Goal: Task Accomplishment & Management: Manage account settings

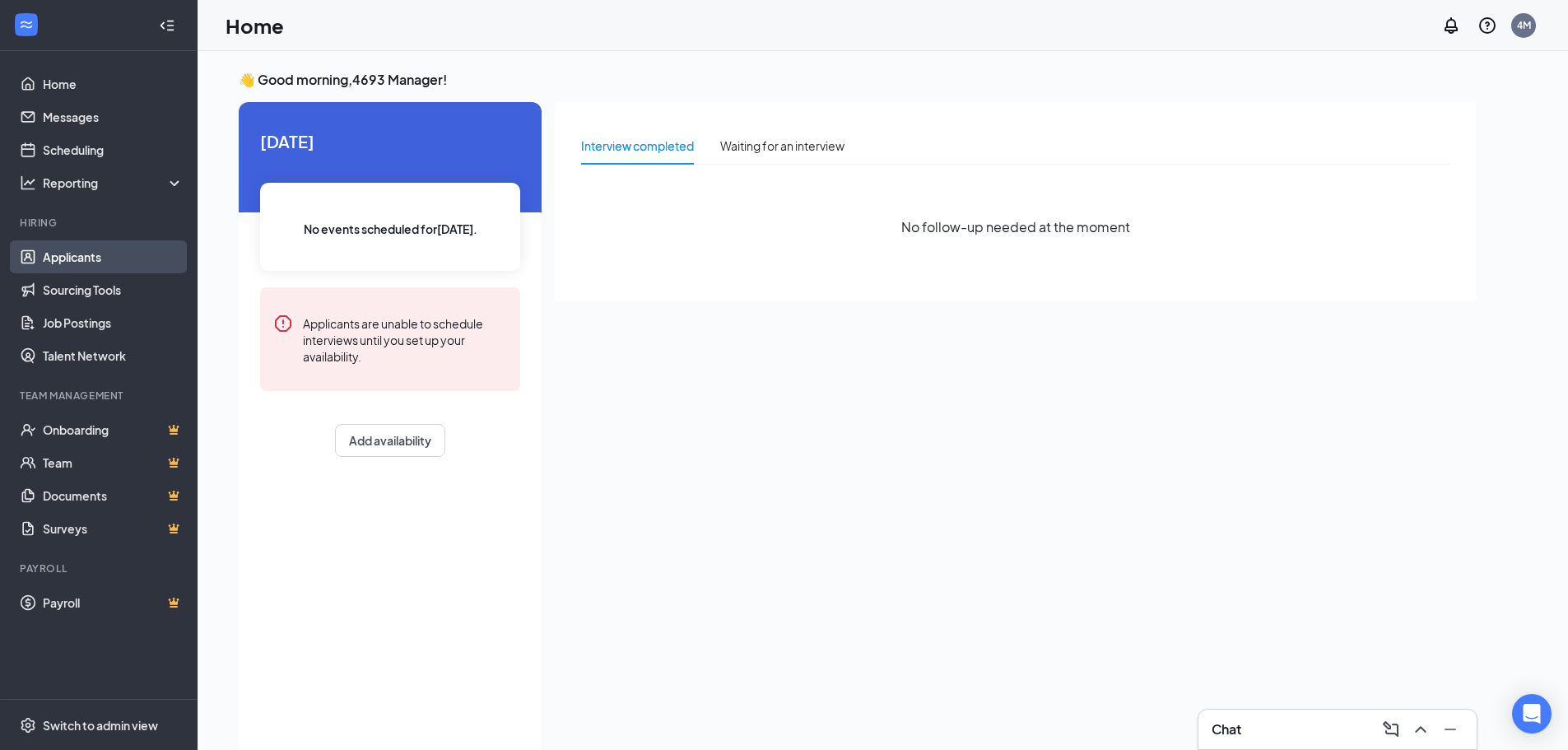
click at [90, 254] on link "Applicants" at bounding box center [113, 256] width 141 height 33
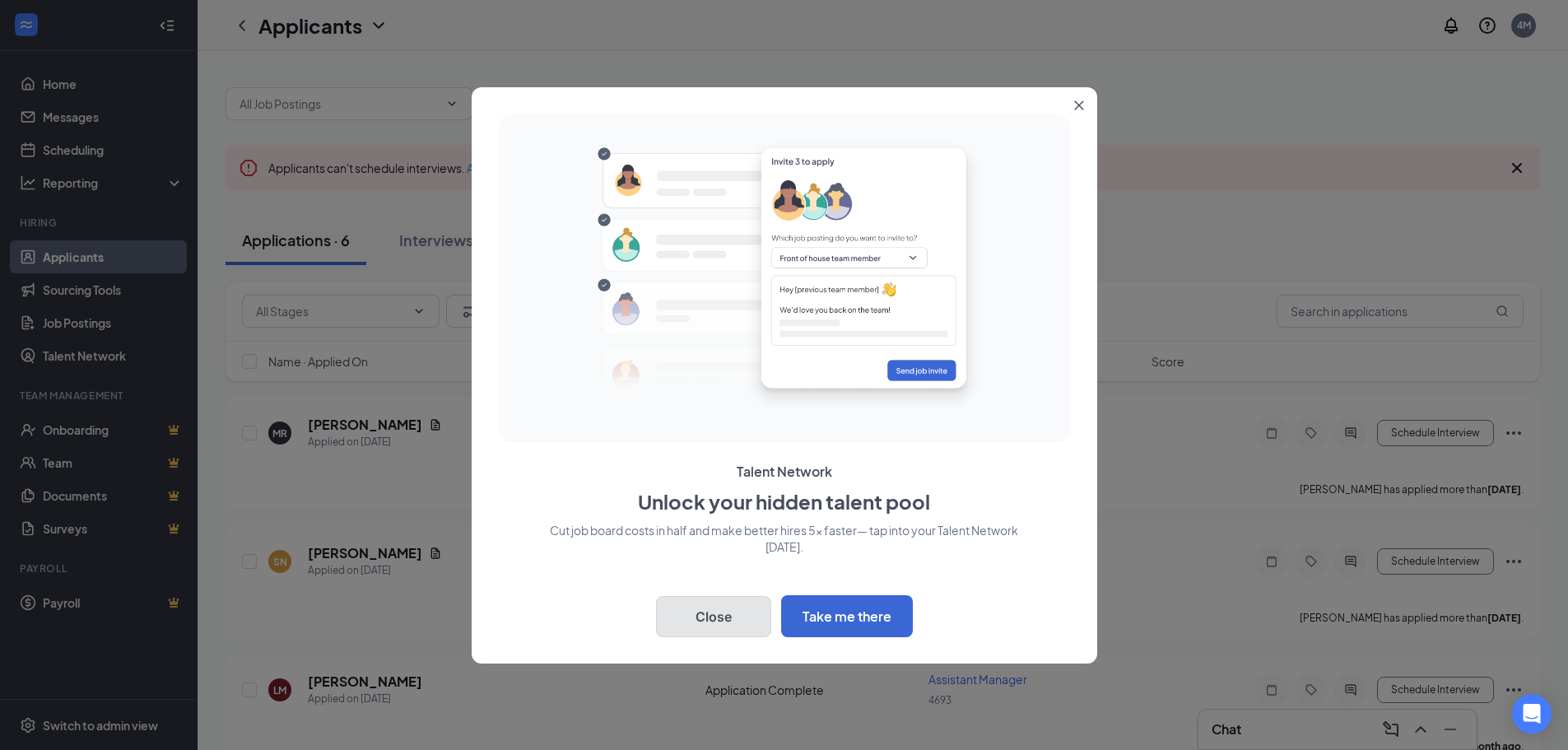
click at [716, 613] on button "Close" at bounding box center [714, 616] width 115 height 42
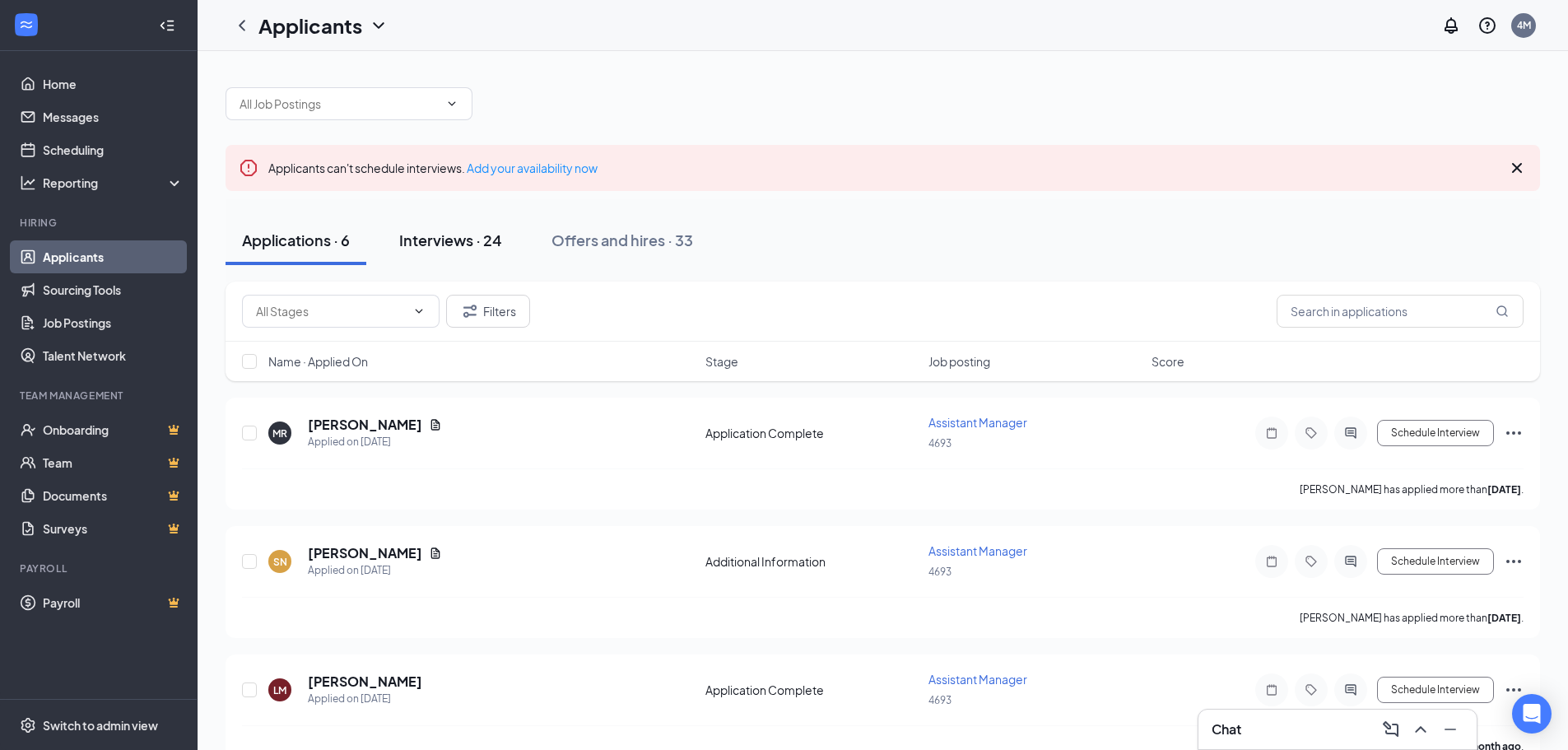
click at [450, 243] on div "Interviews · 24" at bounding box center [450, 239] width 103 height 21
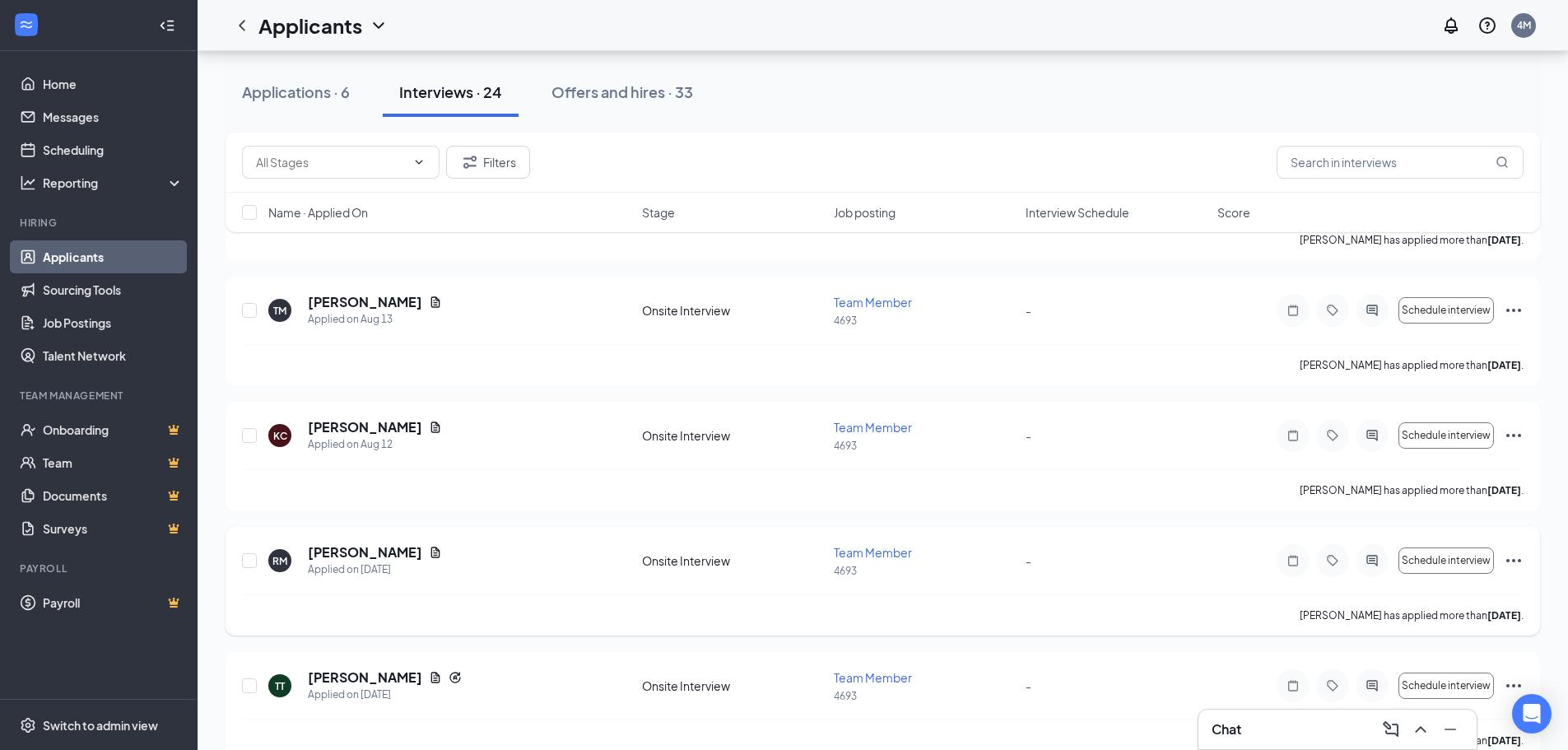
scroll to position [658, 0]
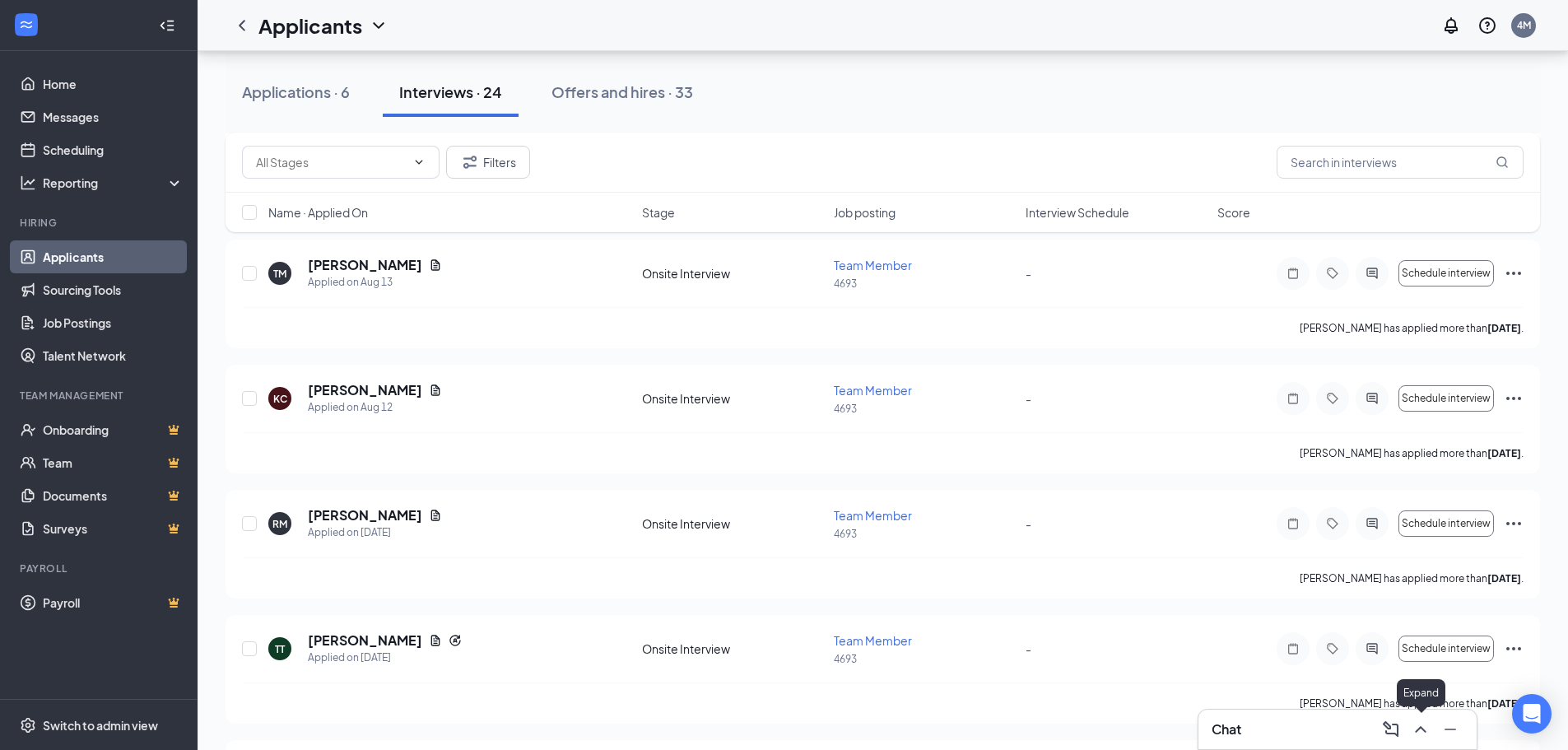
click at [1426, 735] on icon "ChevronUp" at bounding box center [1421, 729] width 20 height 20
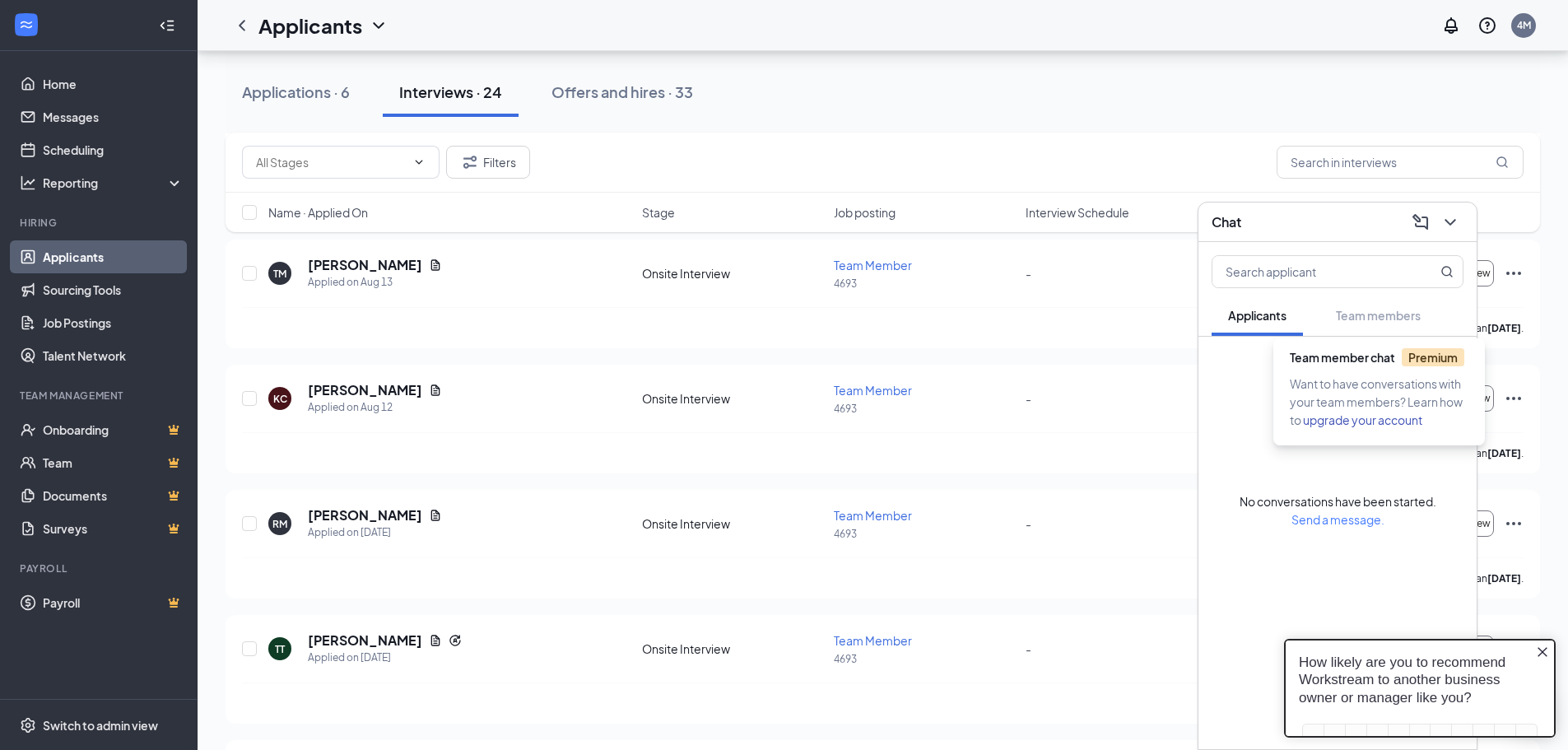
scroll to position [0, 0]
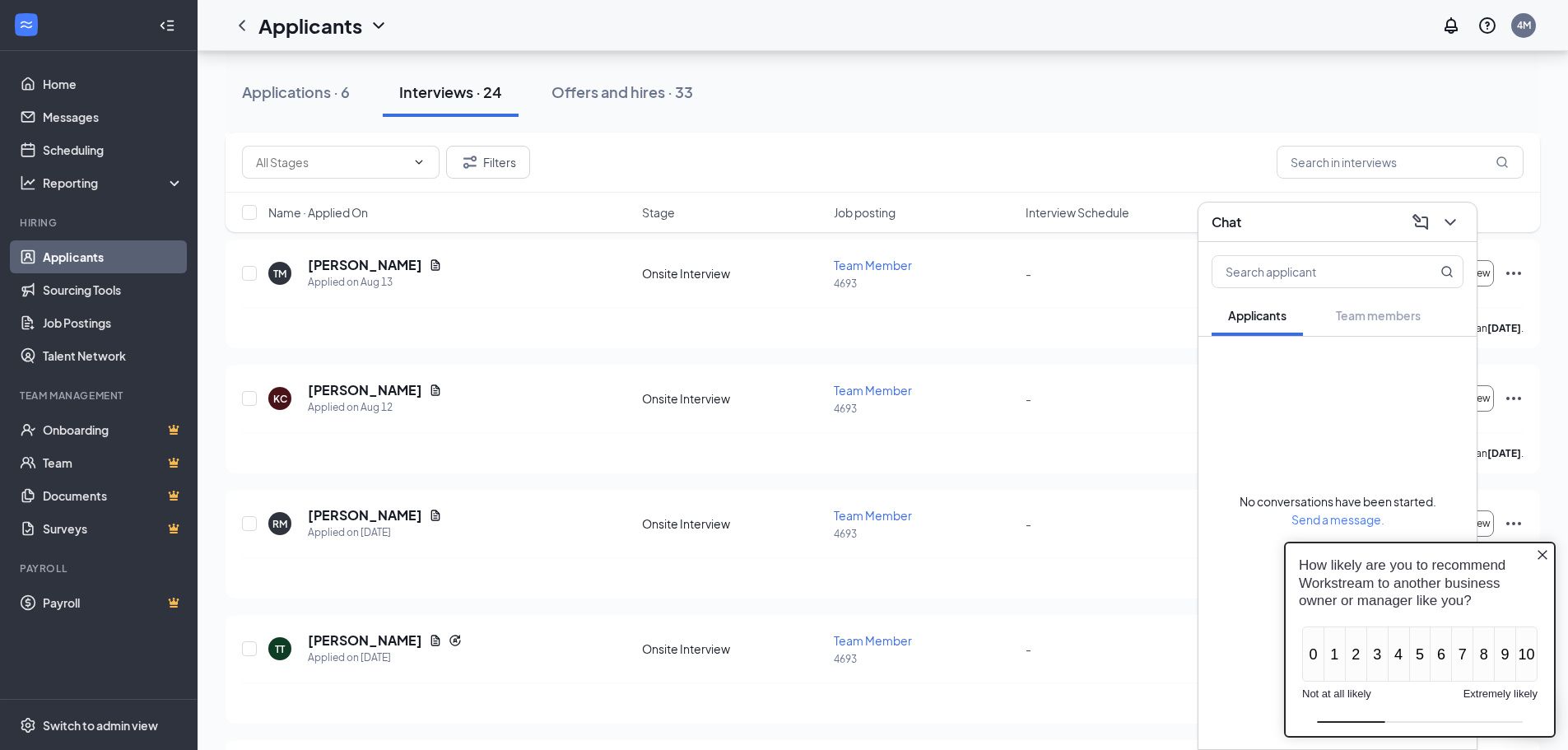
click at [1546, 551] on icon "Close button" at bounding box center [1543, 555] width 10 height 10
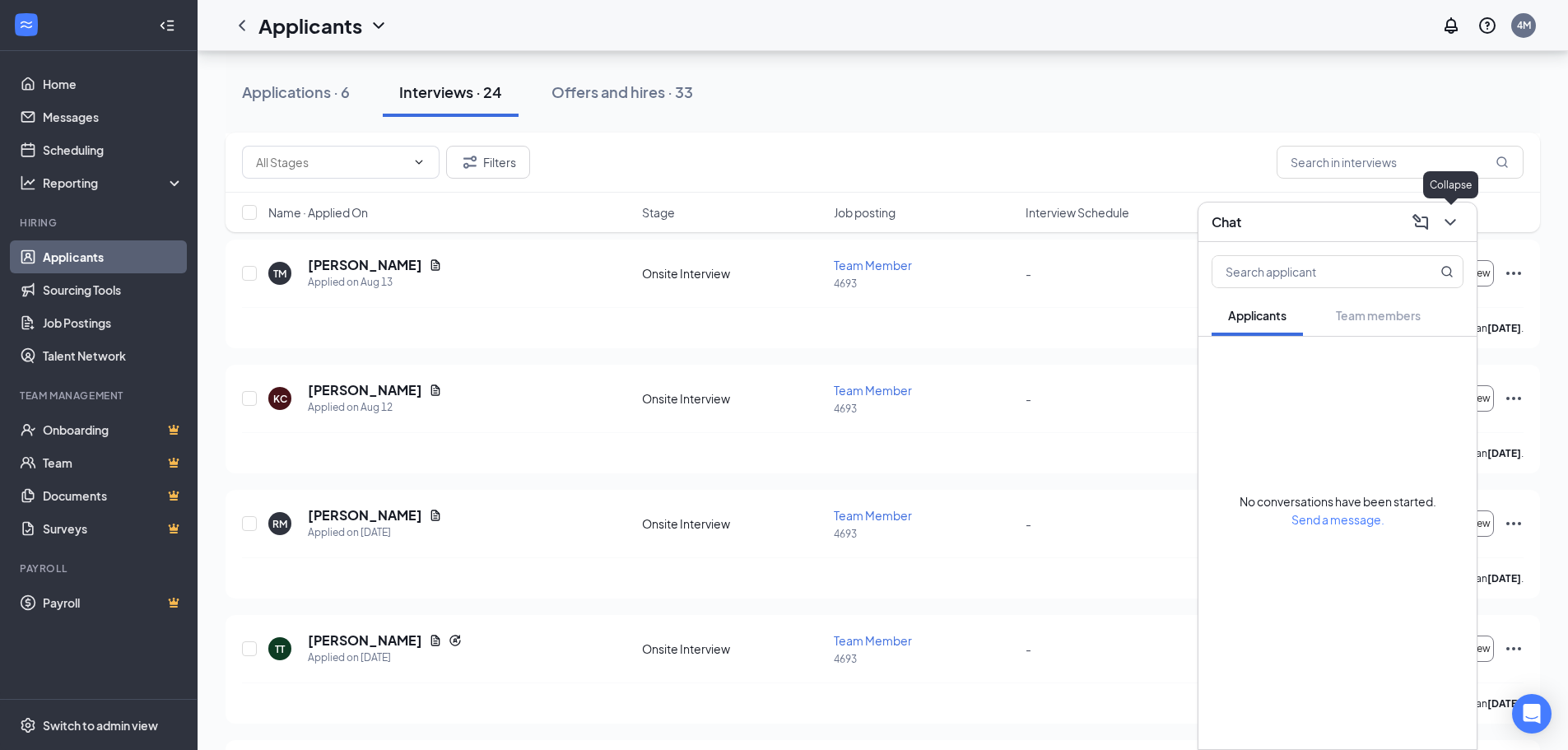
click at [1451, 227] on icon "ChevronDown" at bounding box center [1451, 223] width 20 height 20
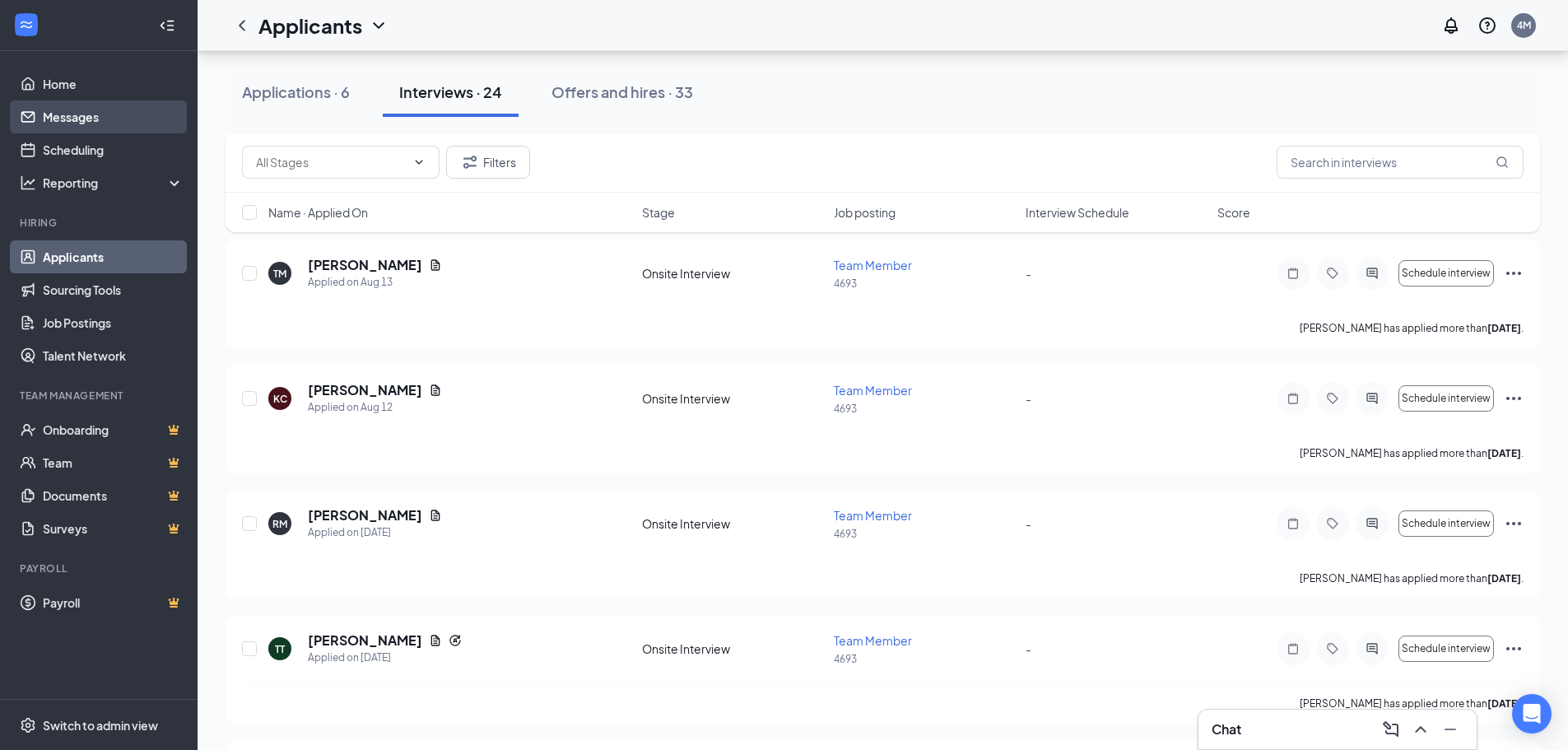
click at [69, 120] on link "Messages" at bounding box center [113, 116] width 141 height 33
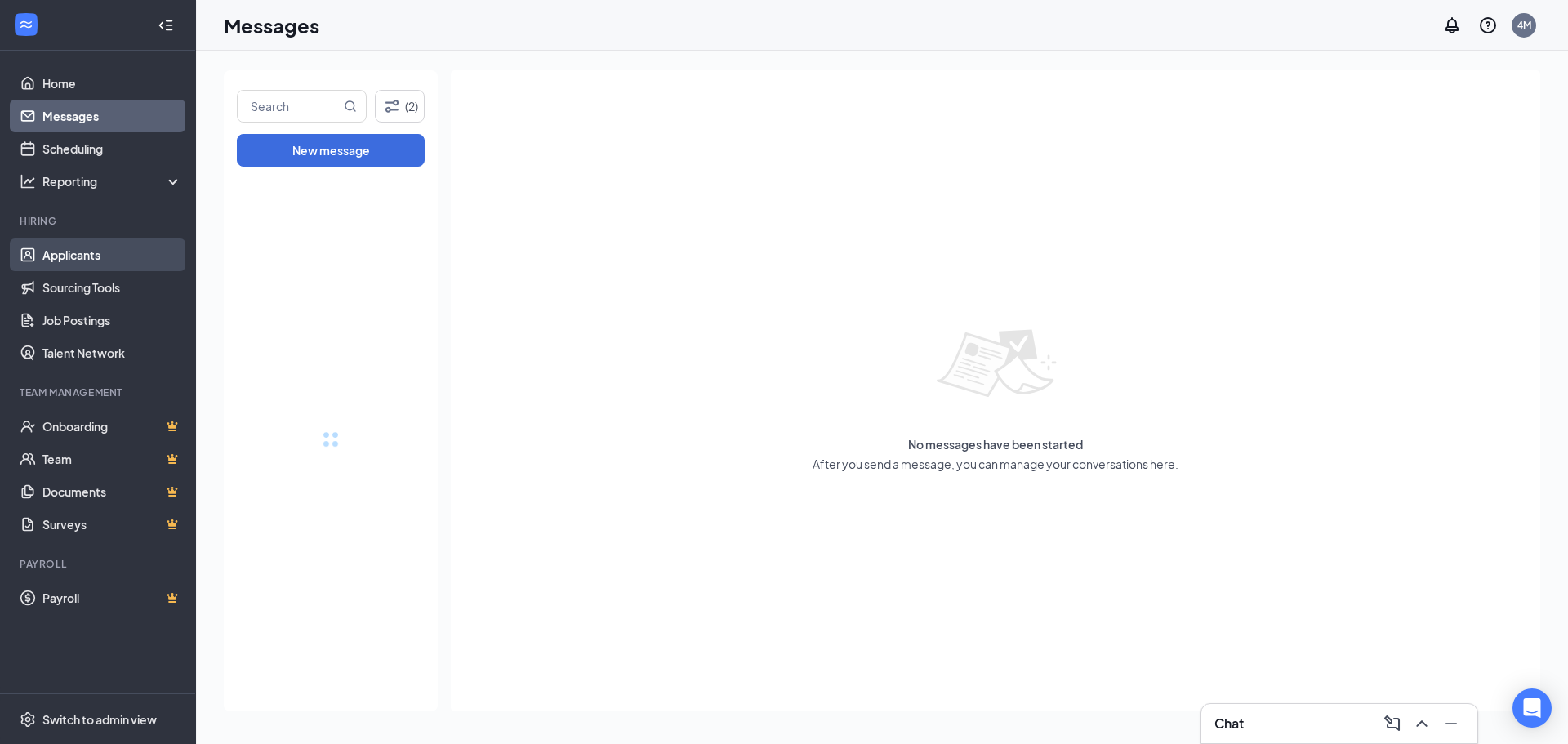
click at [111, 257] on link "Applicants" at bounding box center [112, 254] width 139 height 32
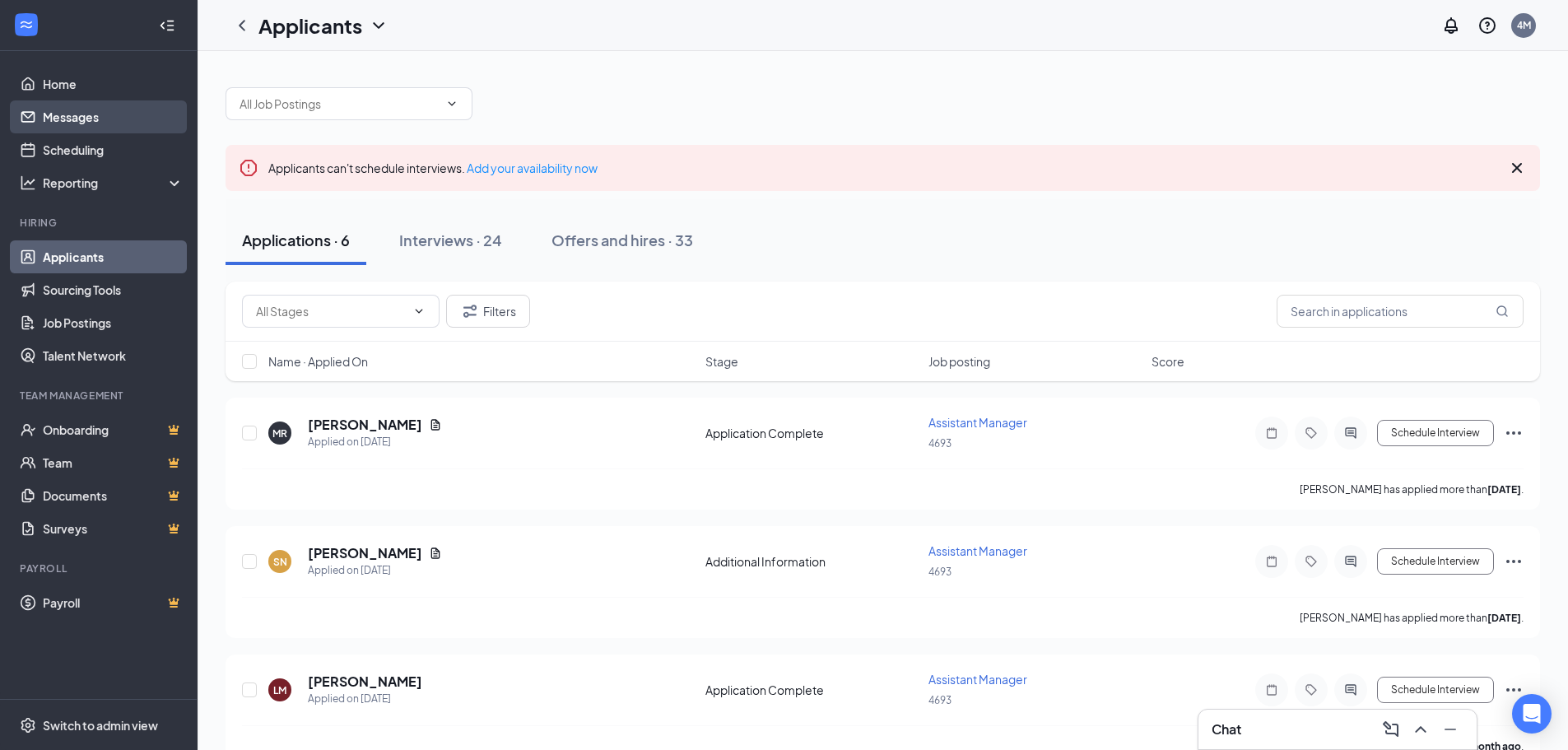
click at [86, 122] on link "Messages" at bounding box center [113, 116] width 141 height 33
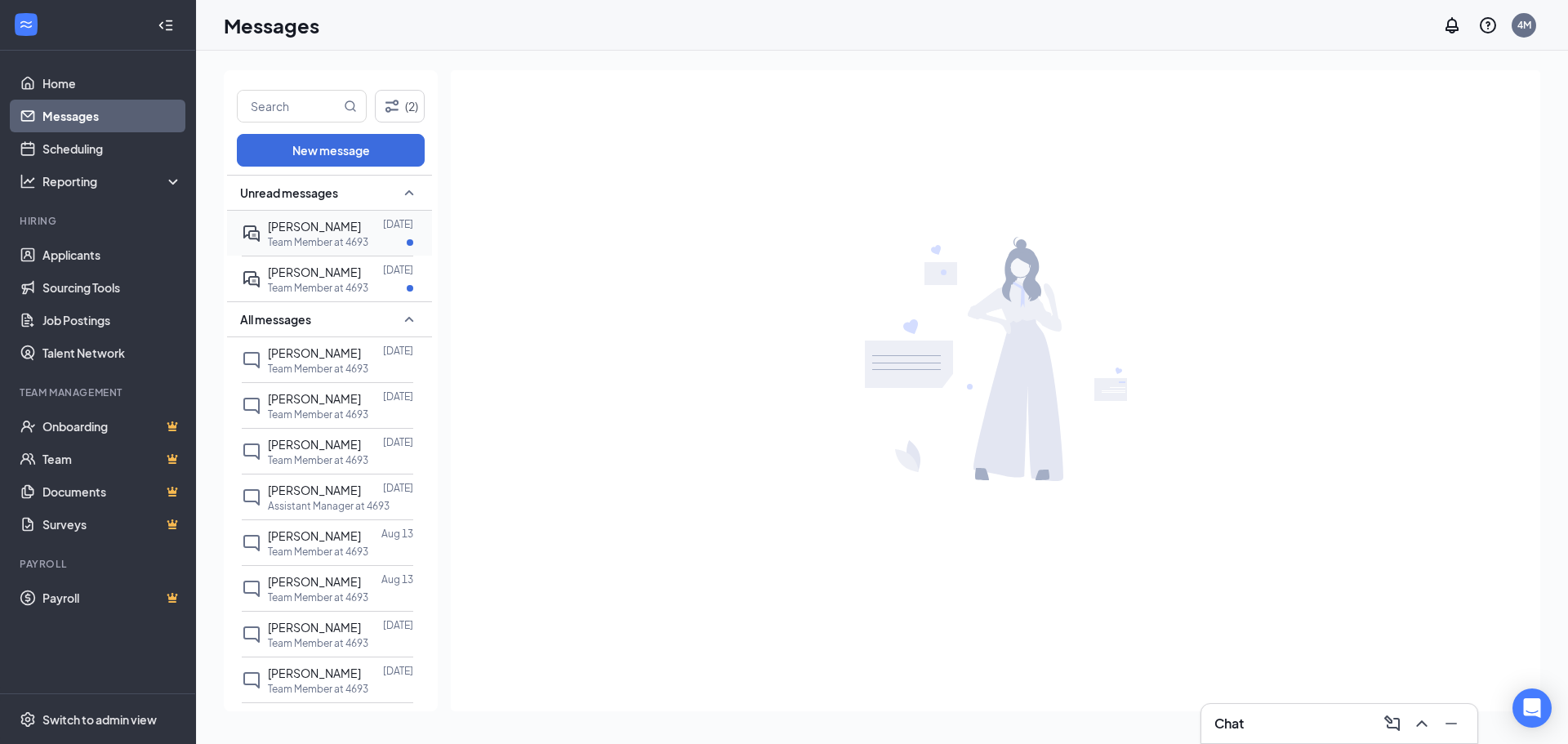
click at [343, 240] on p "Team Member at 4693" at bounding box center [318, 242] width 100 height 14
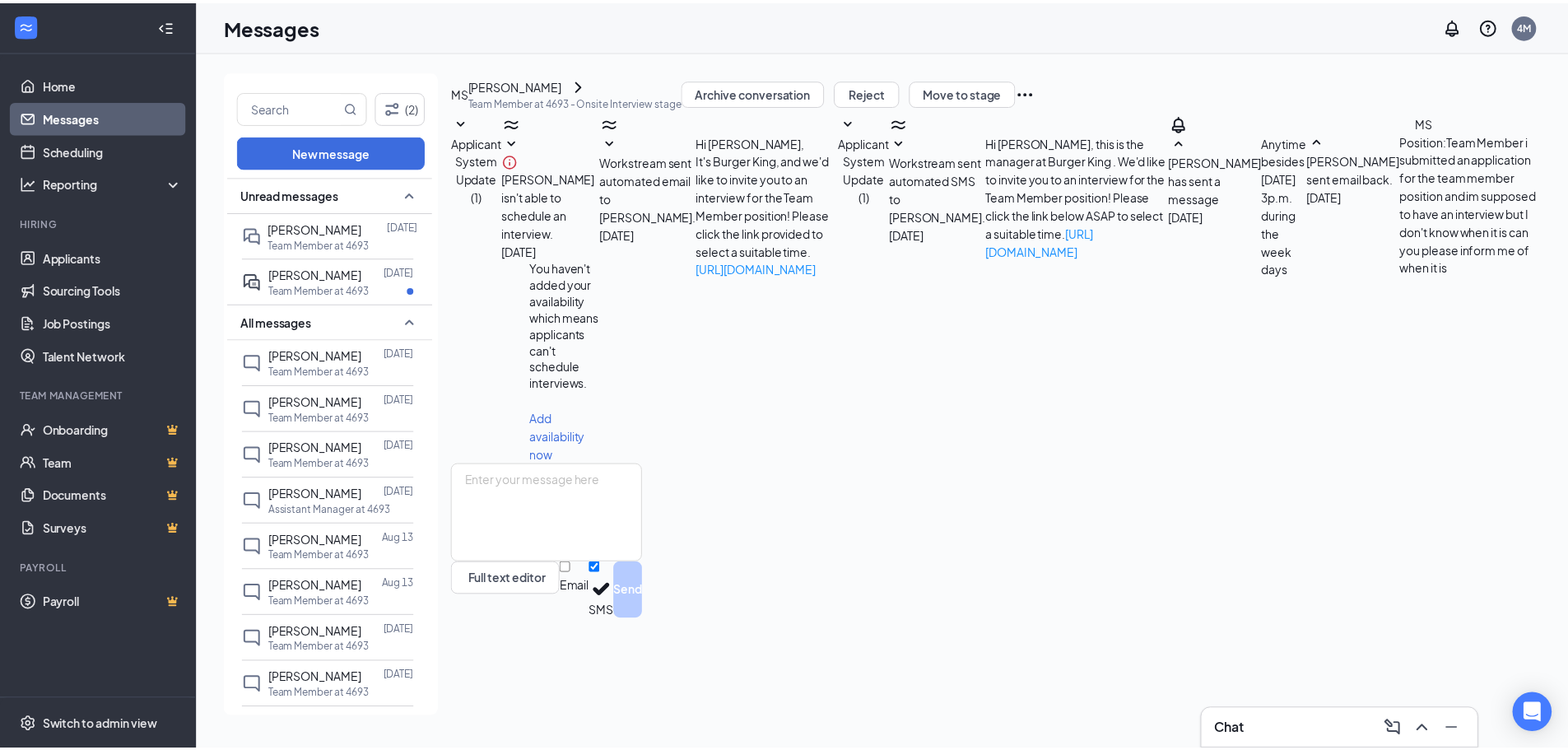
scroll to position [90, 0]
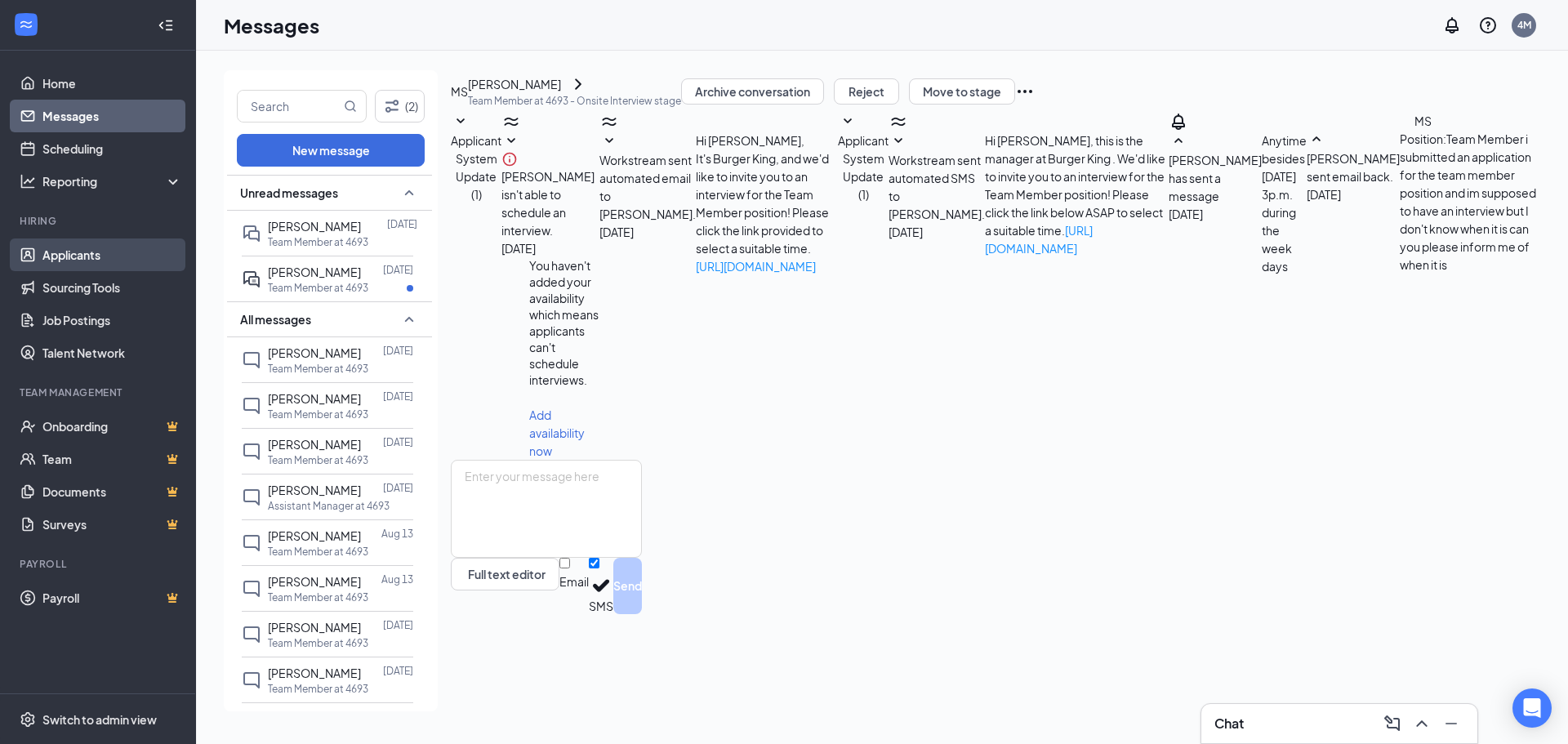
click at [97, 247] on link "Applicants" at bounding box center [112, 254] width 139 height 32
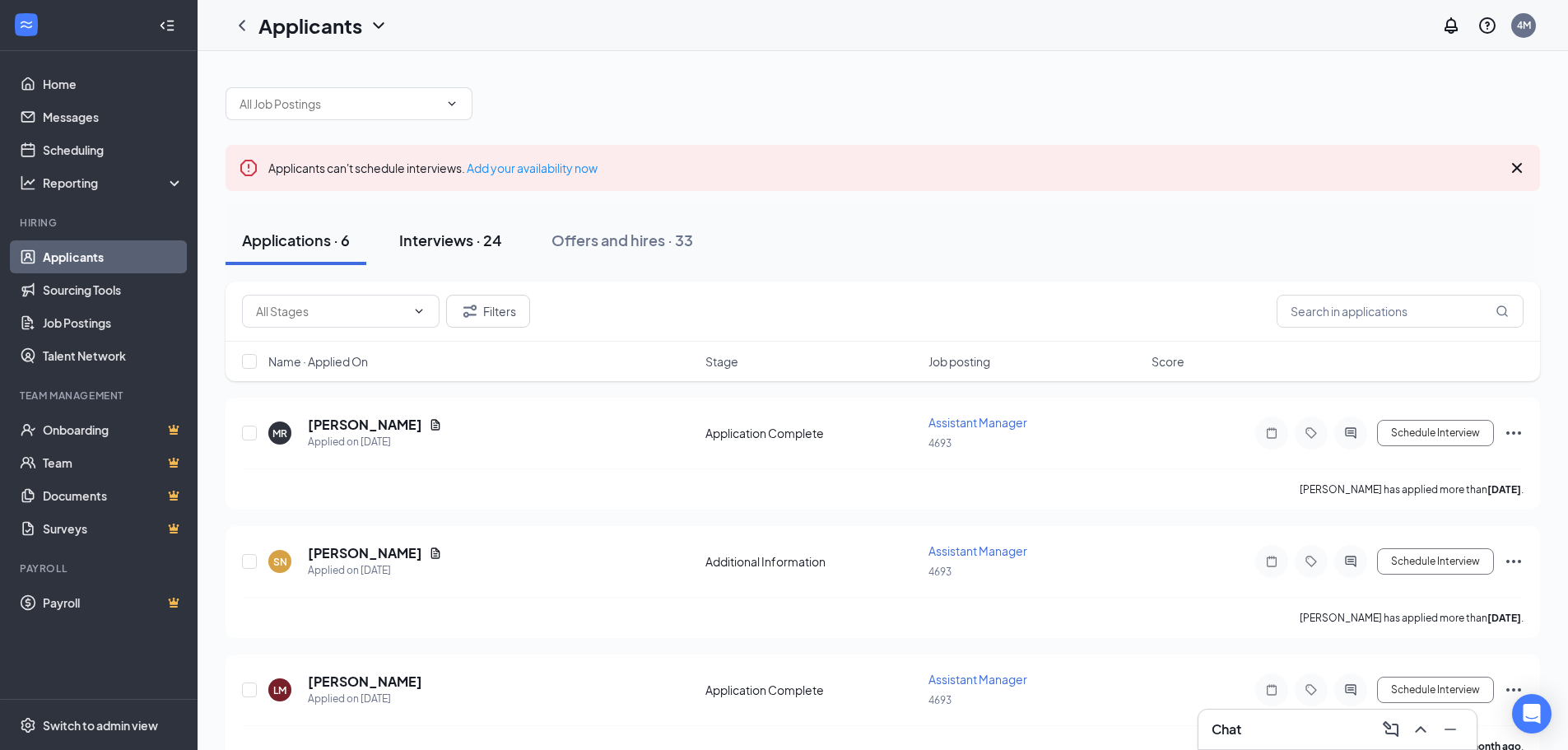
click at [462, 234] on div "Interviews · 24" at bounding box center [450, 239] width 103 height 21
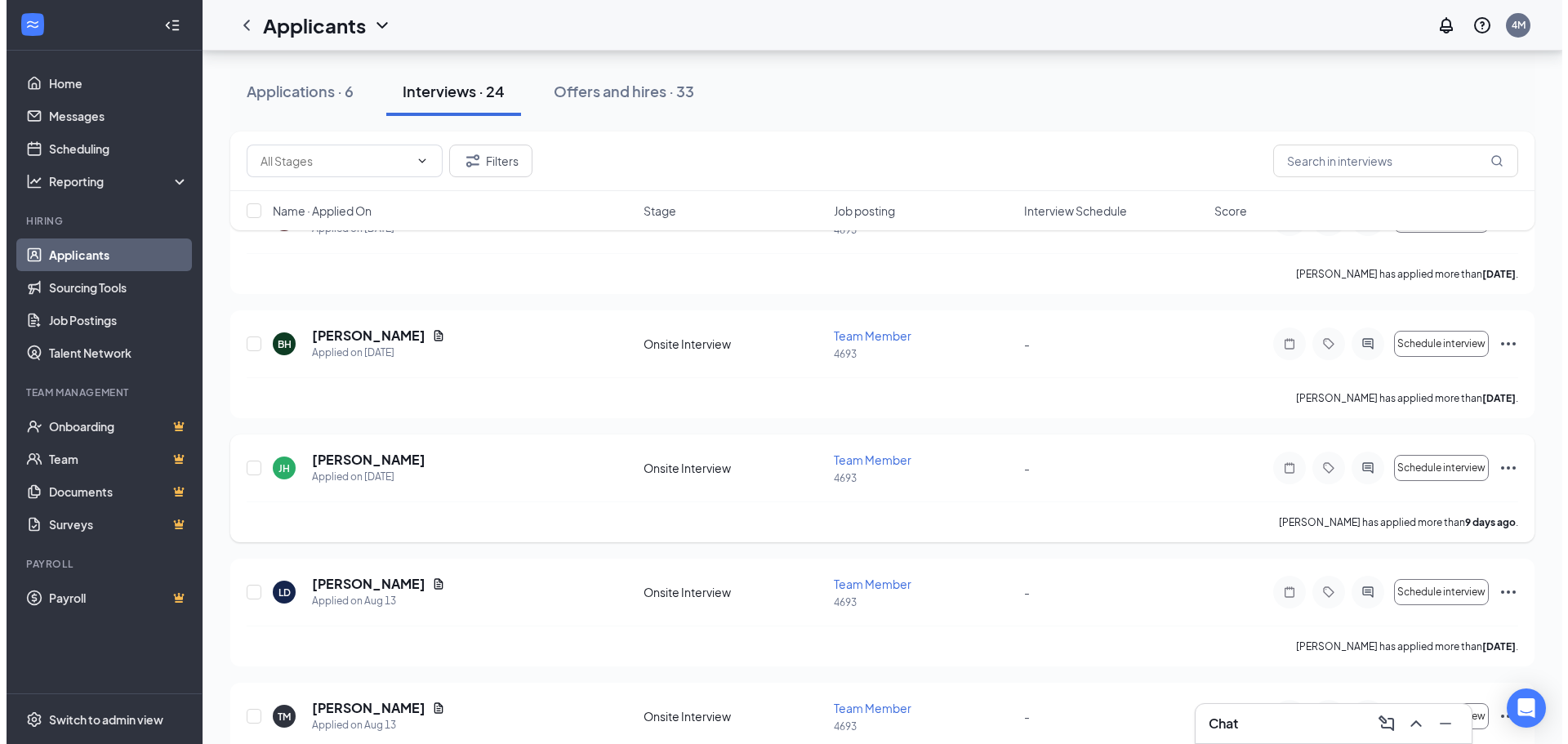
scroll to position [245, 0]
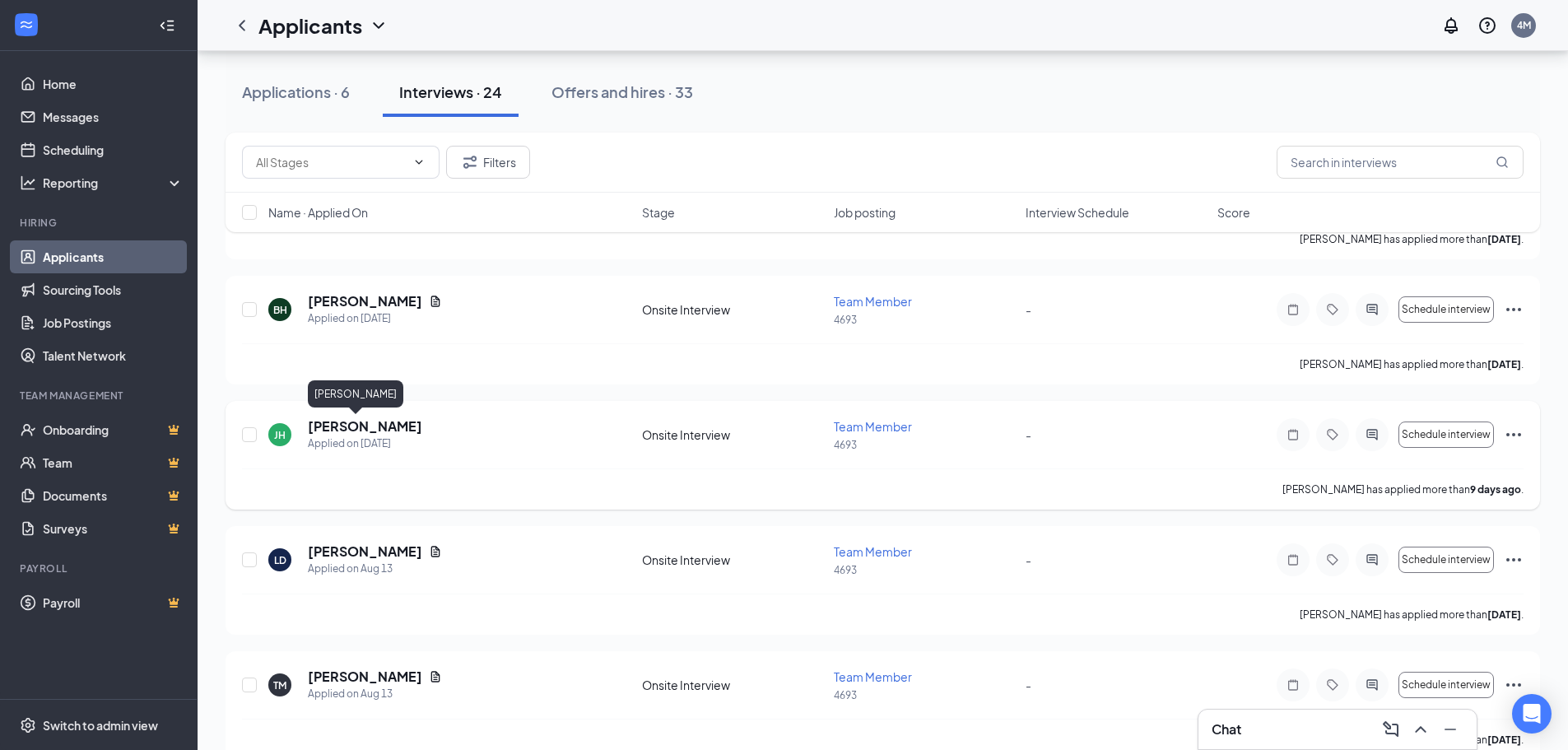
click at [325, 419] on h5 "[PERSON_NAME]" at bounding box center [365, 426] width 115 height 18
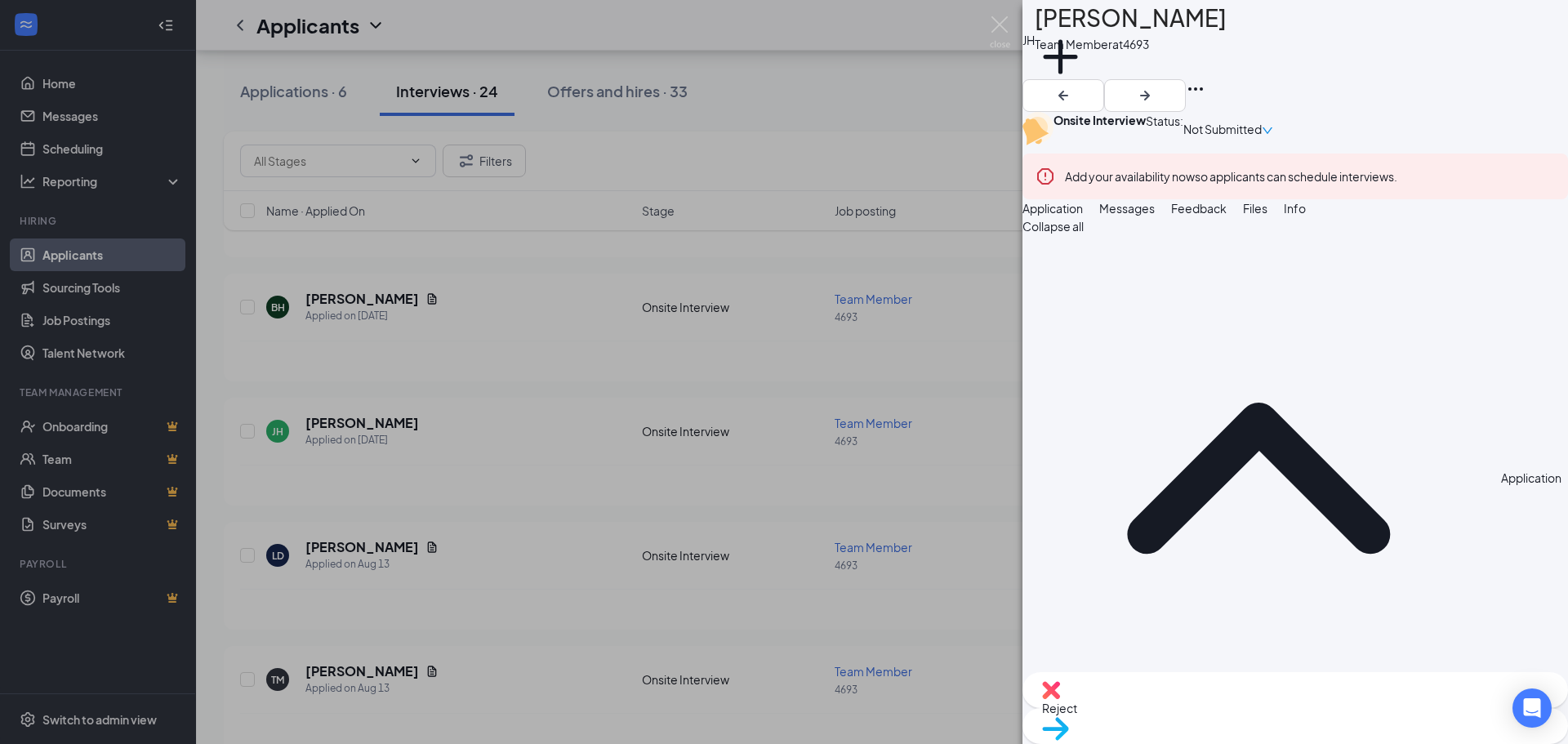
click at [1268, 216] on span "Files" at bounding box center [1255, 208] width 25 height 15
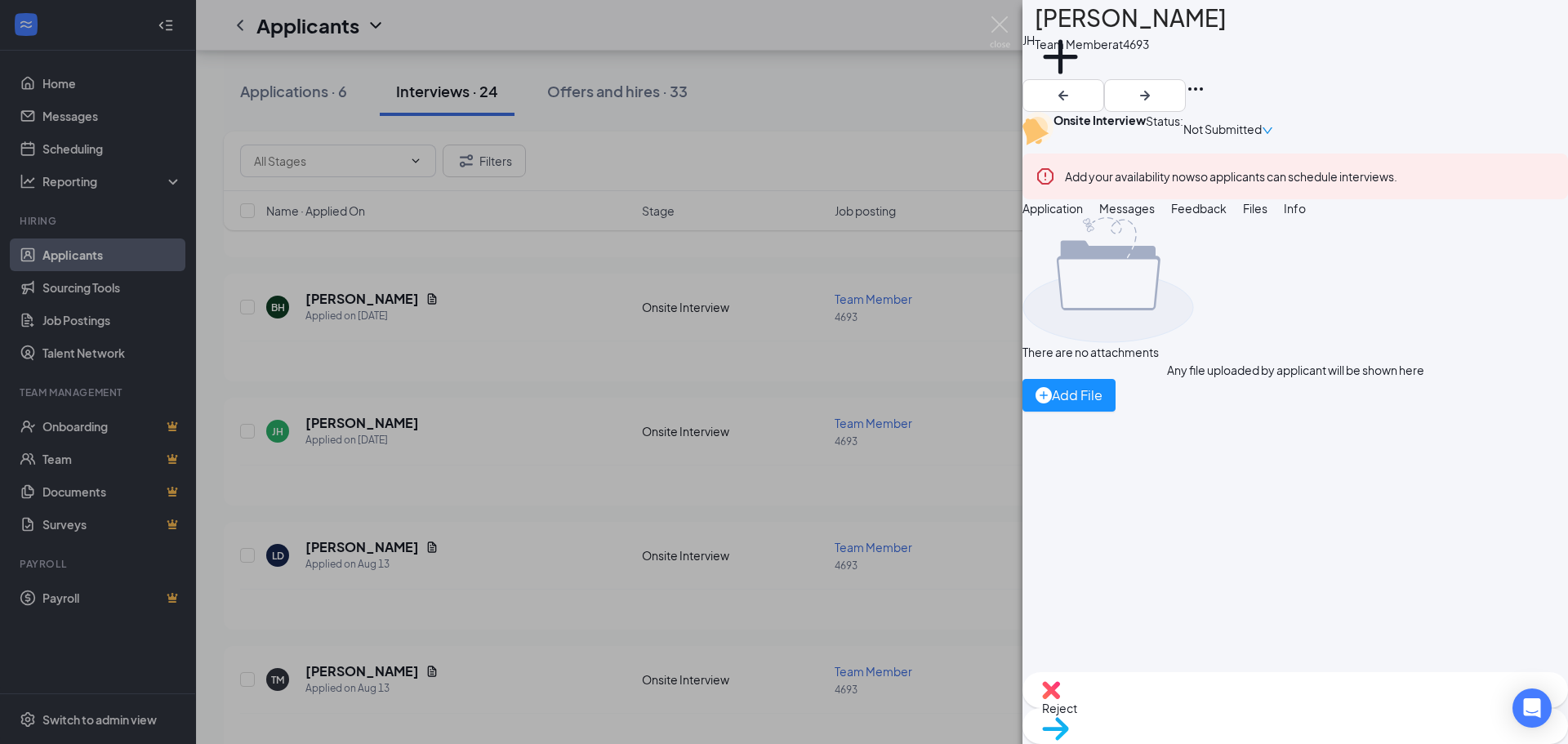
click at [1306, 216] on span "Info" at bounding box center [1295, 208] width 22 height 15
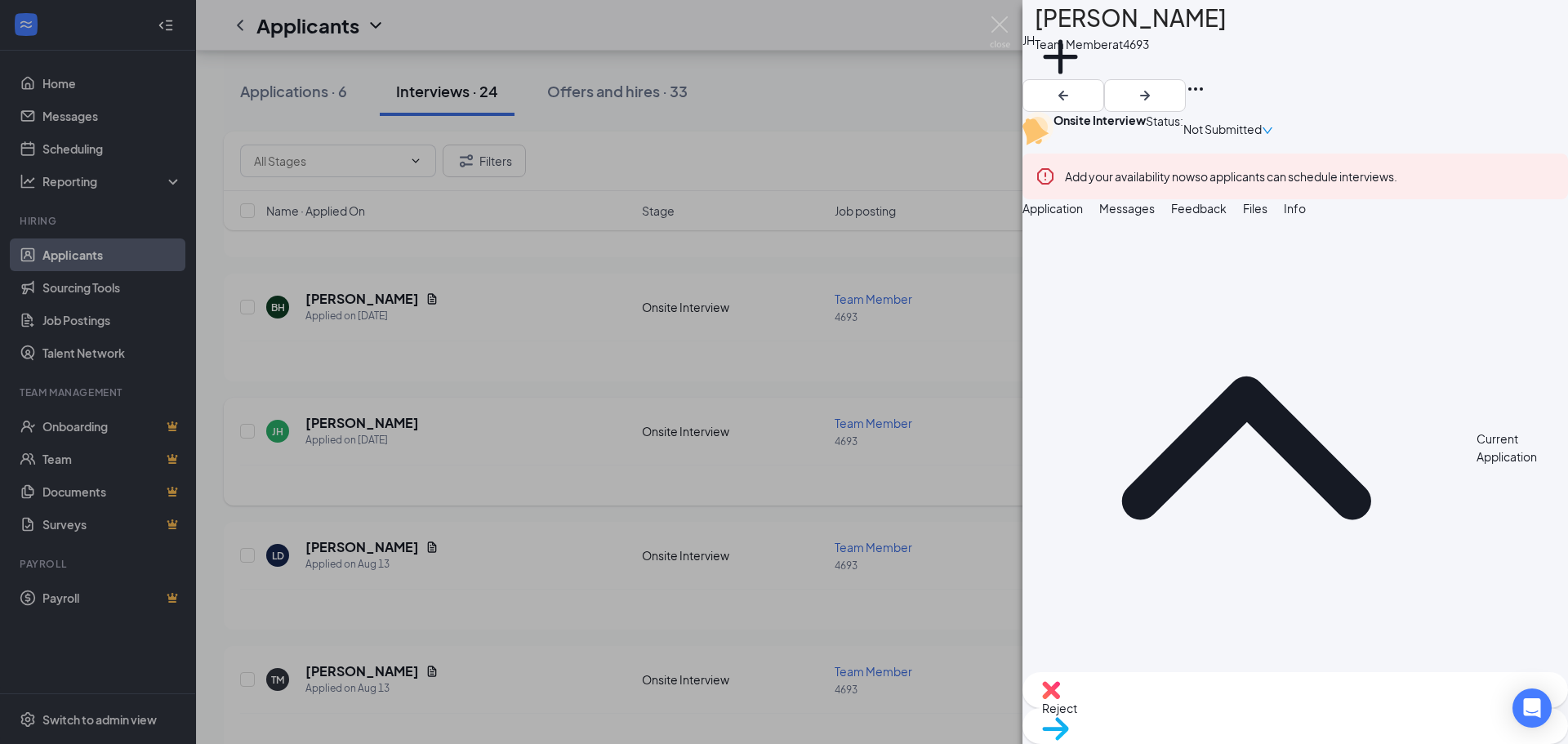
drag, startPoint x: 736, startPoint y: 371, endPoint x: 434, endPoint y: 409, distance: 304.4
click at [735, 372] on div "[PERSON_NAME] [PERSON_NAME] Team Member at 4693 Add a tag Onsite Interview Stat…" at bounding box center [784, 372] width 1568 height 744
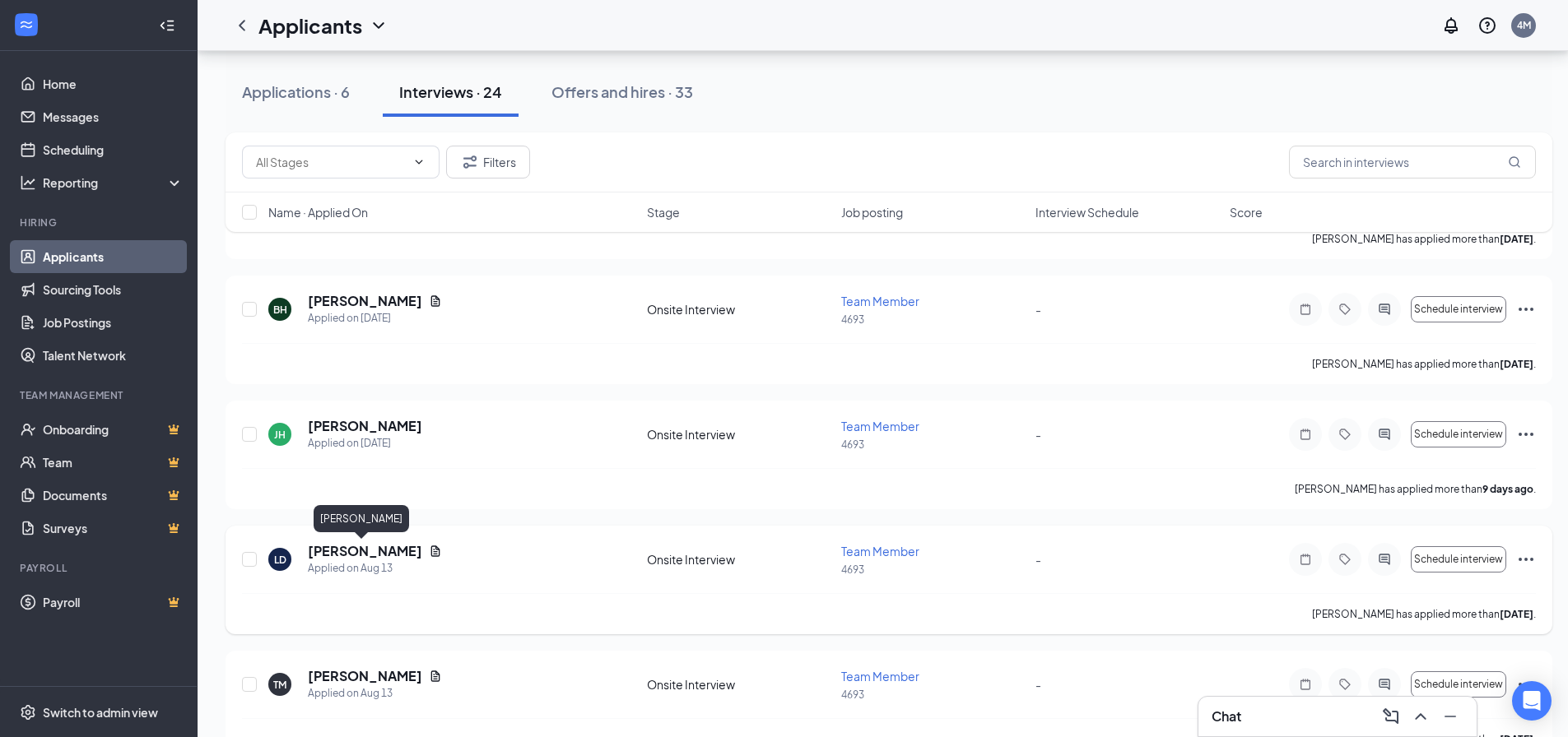
click at [364, 550] on h5 "[PERSON_NAME]" at bounding box center [365, 551] width 115 height 18
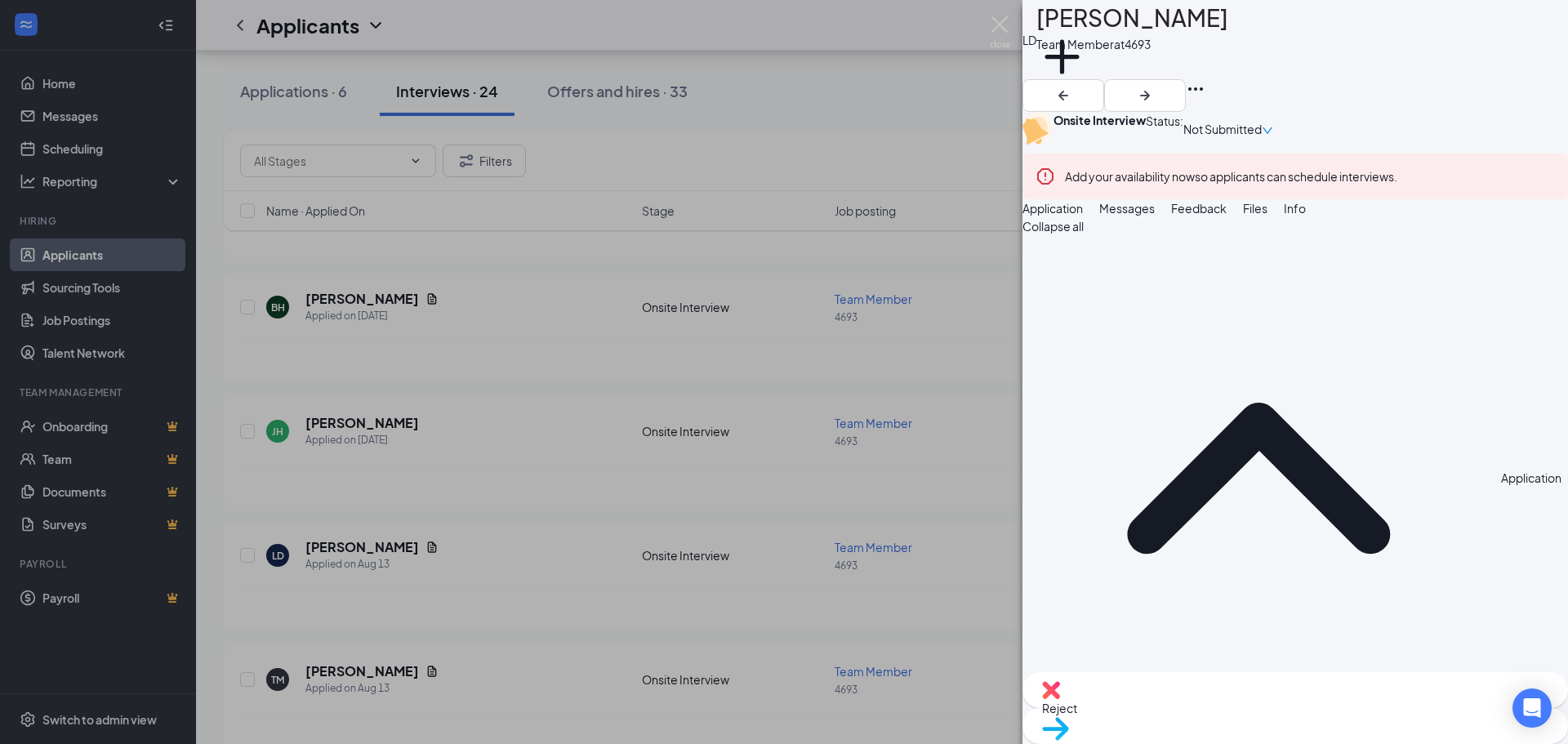
click at [658, 428] on div "LD [PERSON_NAME] Team Member at 4693 Add a tag Onsite Interview Status : Not Su…" at bounding box center [784, 372] width 1568 height 744
click at [500, 487] on div "[PERSON_NAME] has applied more than [DATE] ." at bounding box center [883, 485] width 1284 height 41
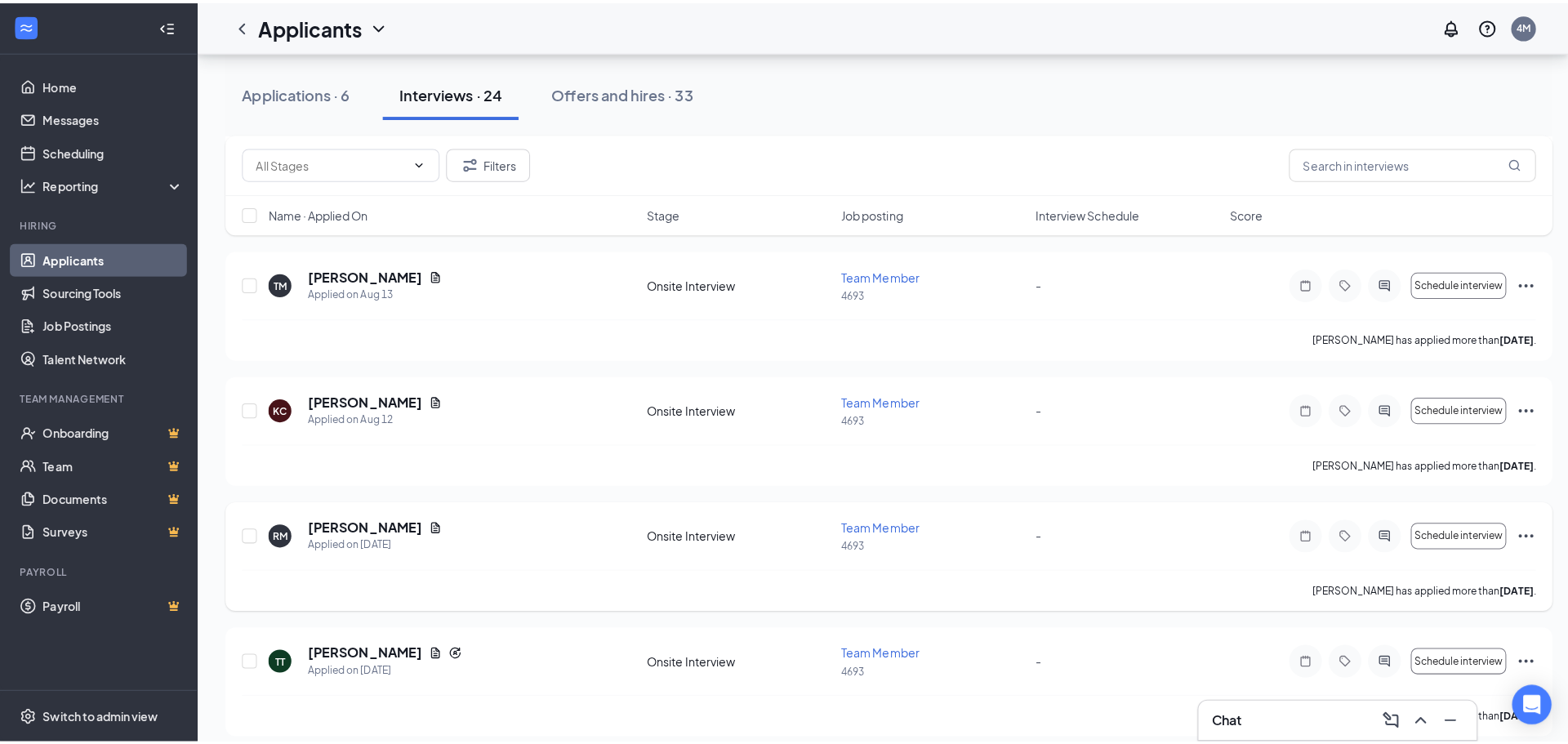
scroll to position [653, 0]
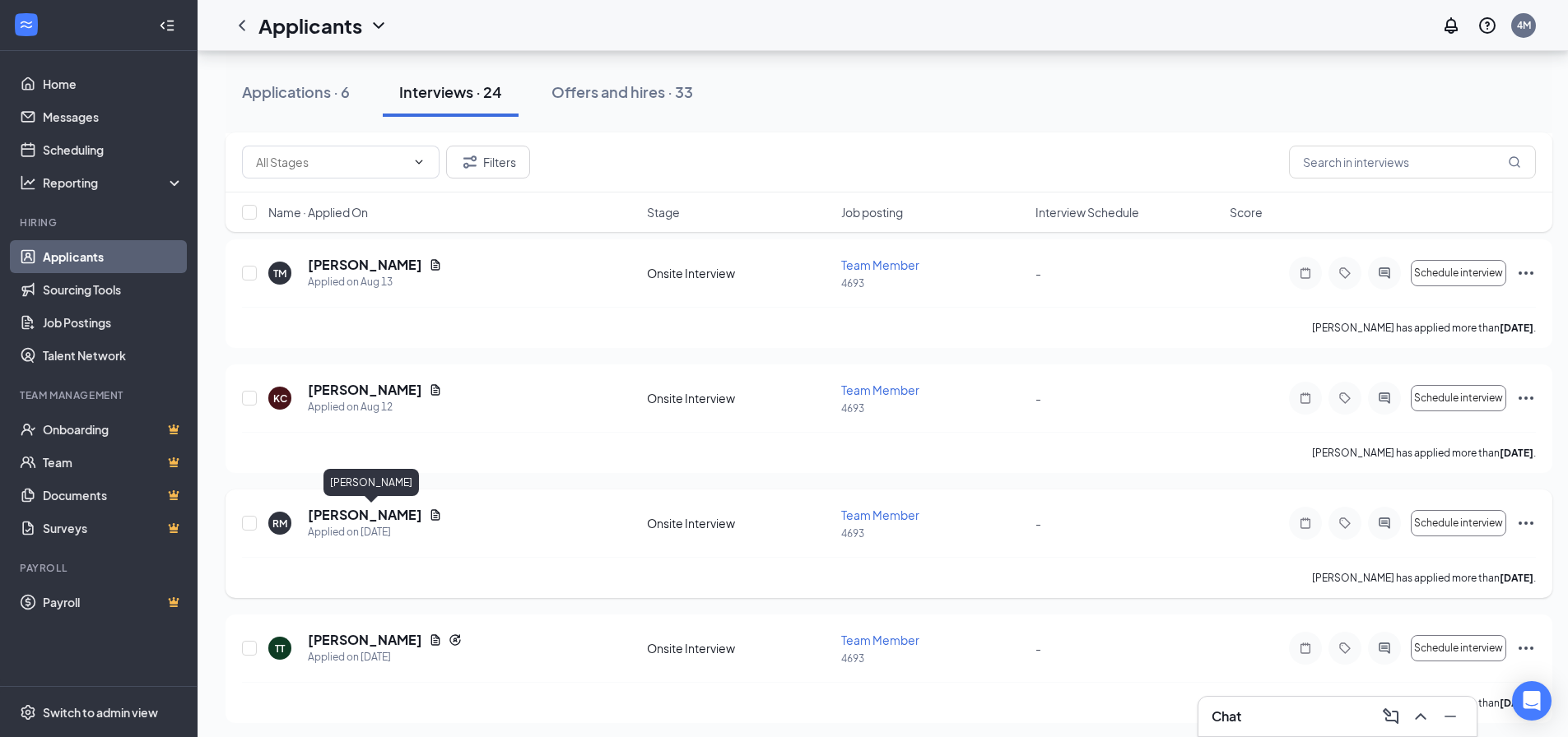
click at [413, 516] on h5 "[PERSON_NAME]" at bounding box center [365, 515] width 115 height 18
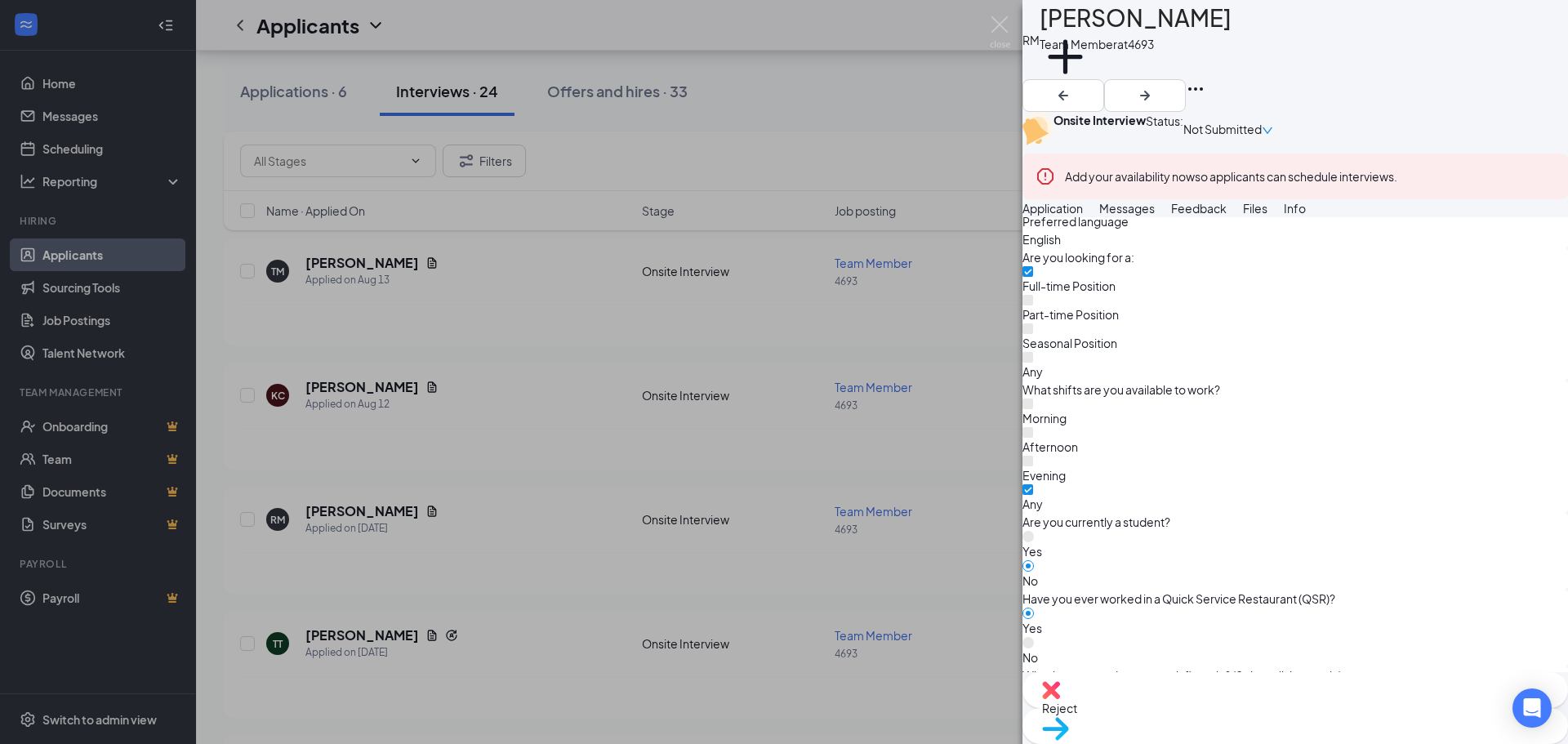
scroll to position [766, 0]
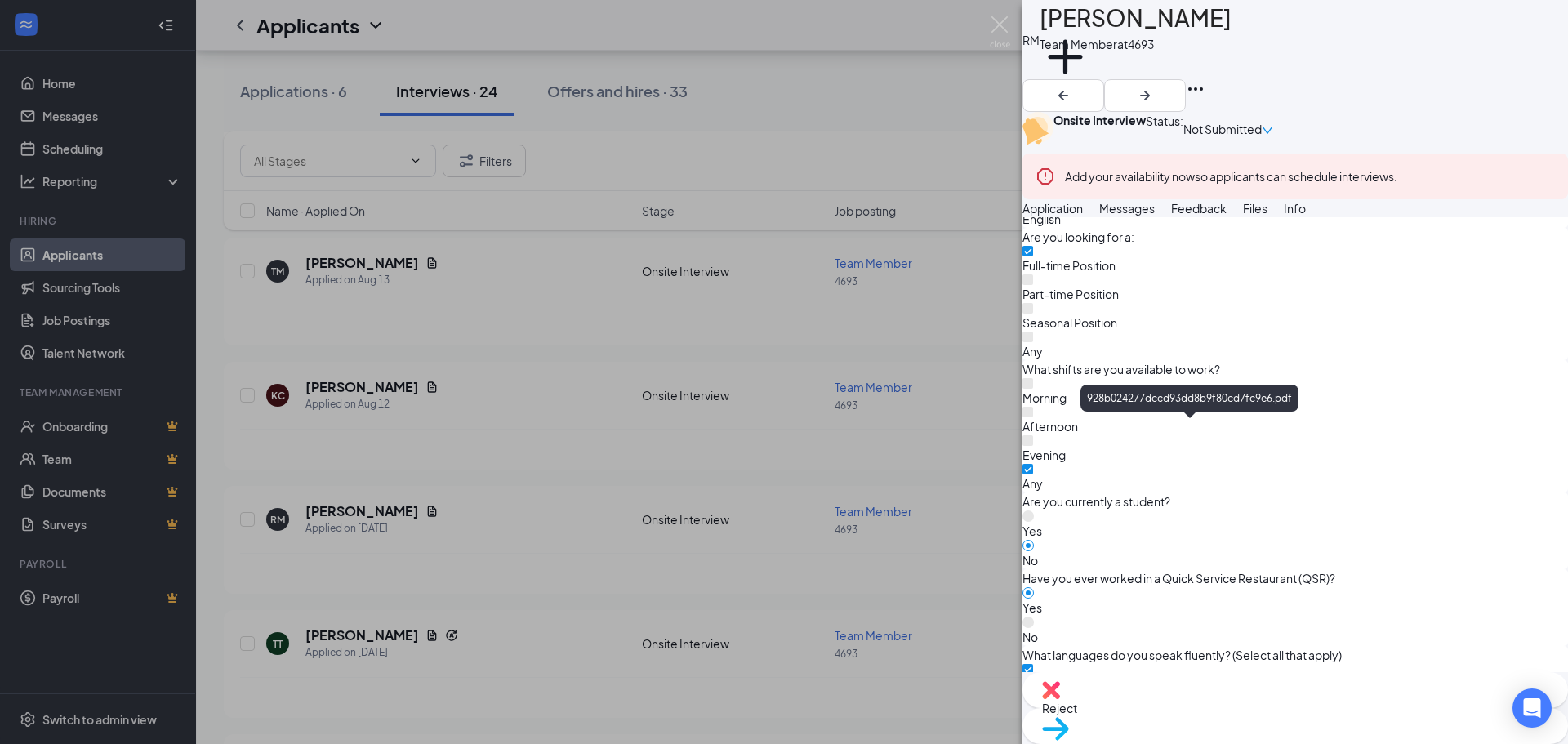
click at [569, 350] on div "RM [PERSON_NAME] Team Member at 4693 Add a tag Onsite Interview Status : Not Su…" at bounding box center [784, 372] width 1568 height 744
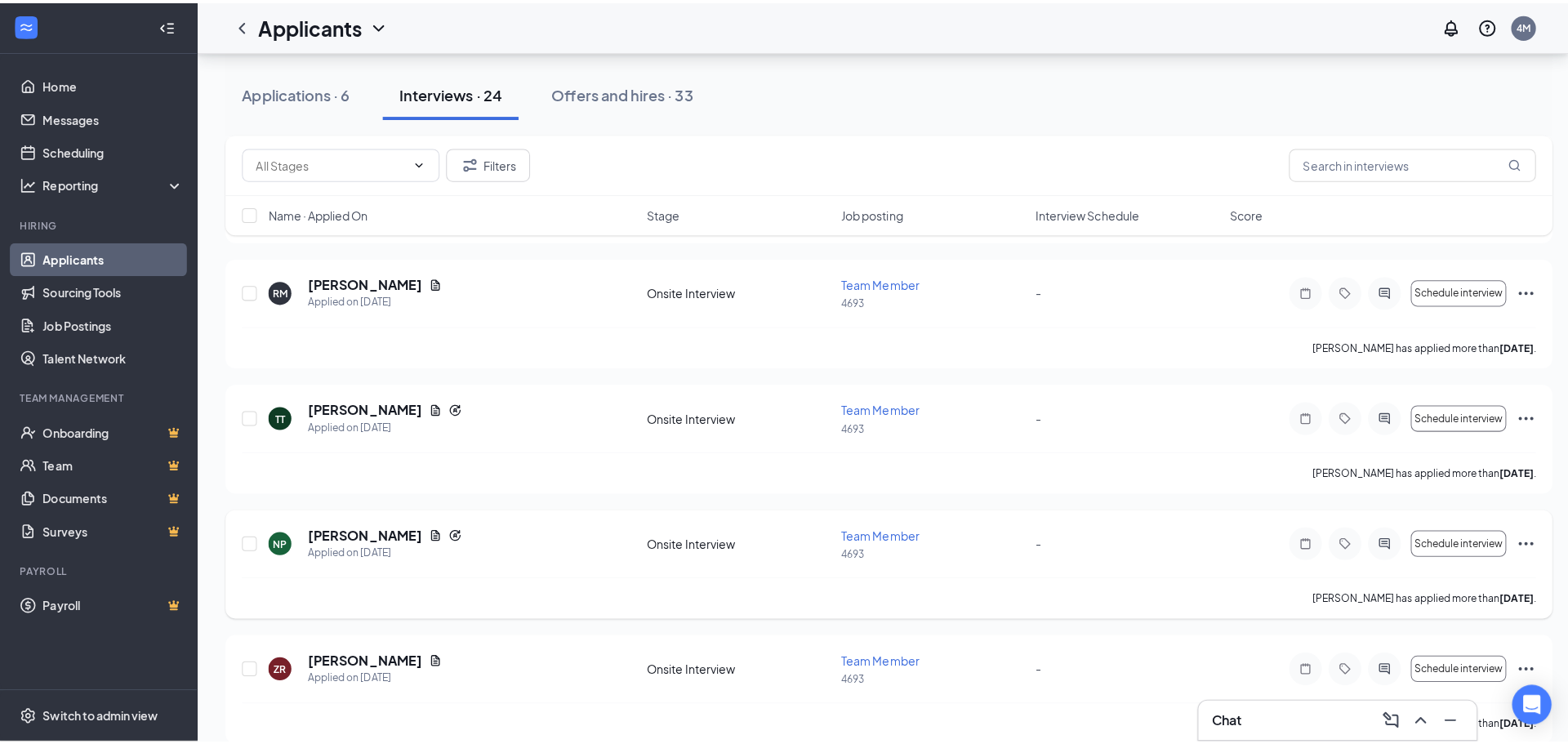
scroll to position [980, 0]
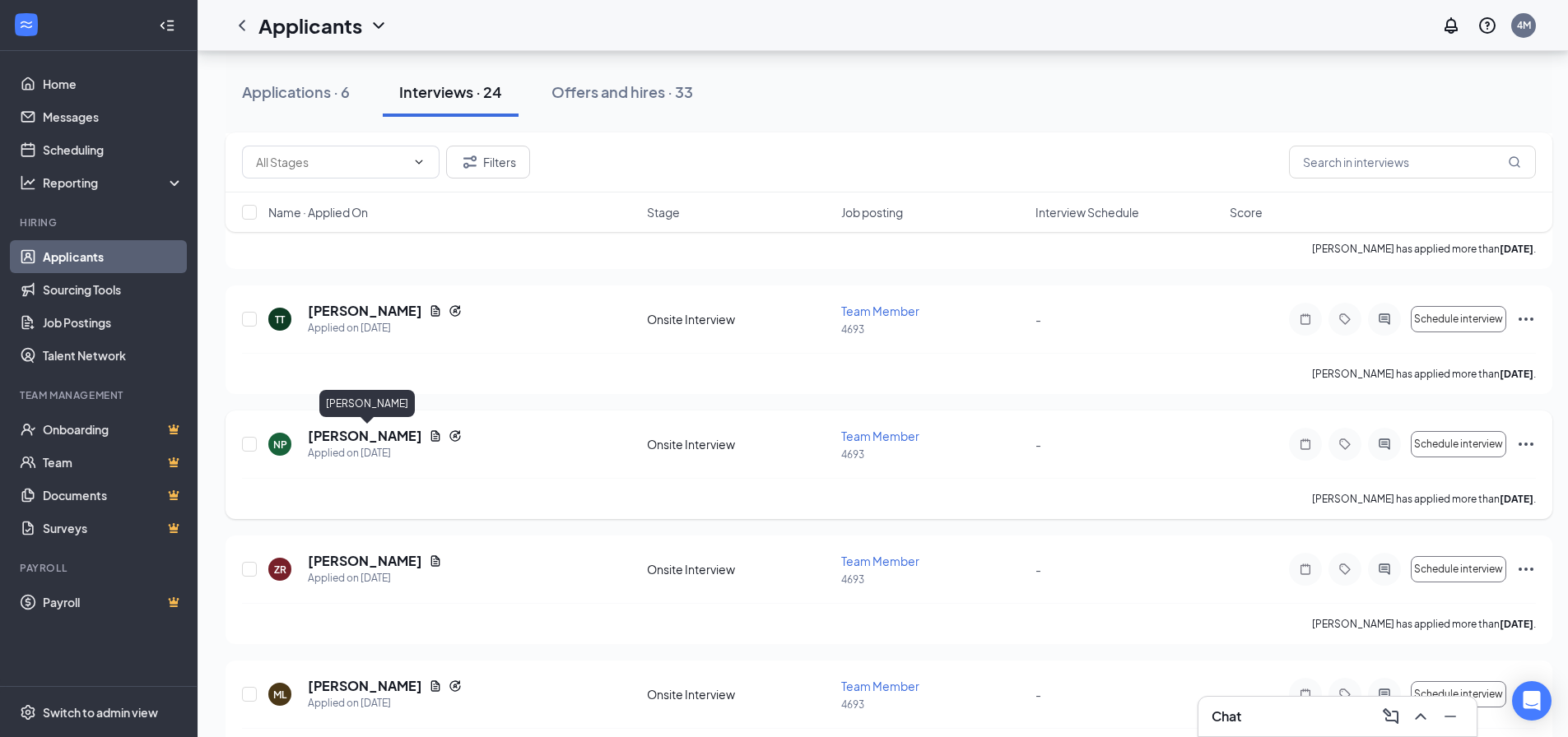
click at [414, 430] on h5 "[PERSON_NAME]" at bounding box center [365, 436] width 115 height 18
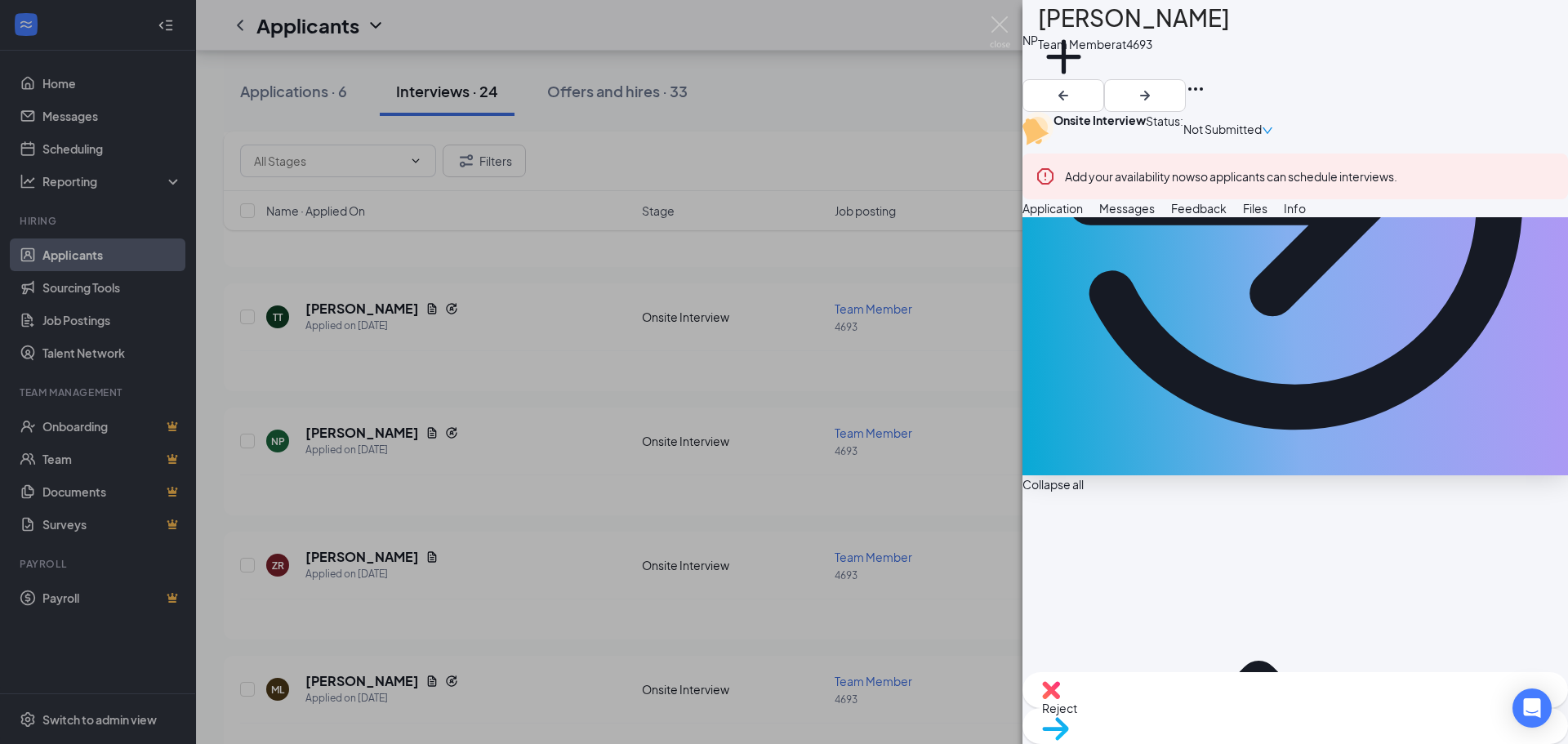
scroll to position [408, 0]
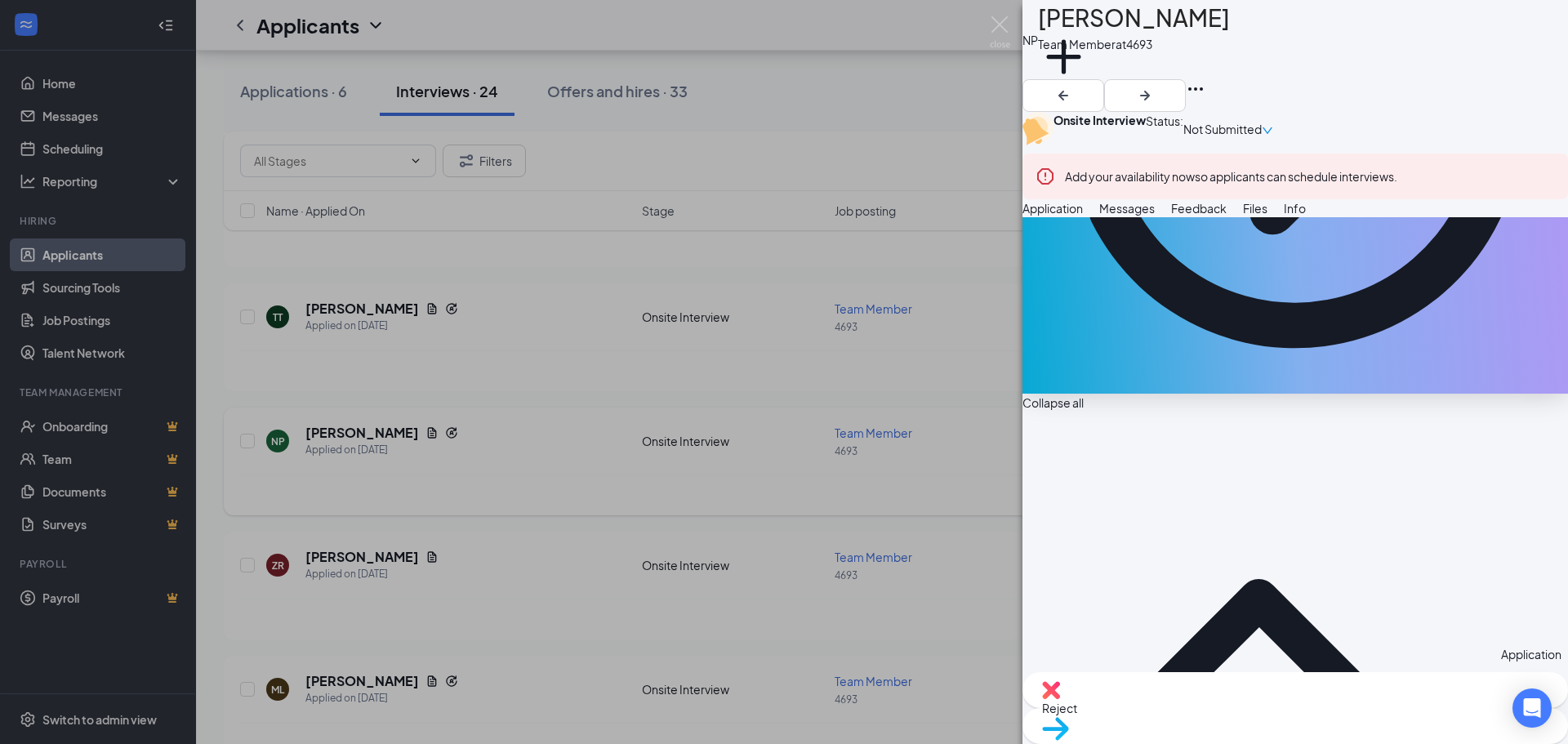
click at [414, 428] on div "[PERSON_NAME] Team Member at 4693 Add a tag Onsite Interview Status : Not Submi…" at bounding box center [784, 372] width 1568 height 744
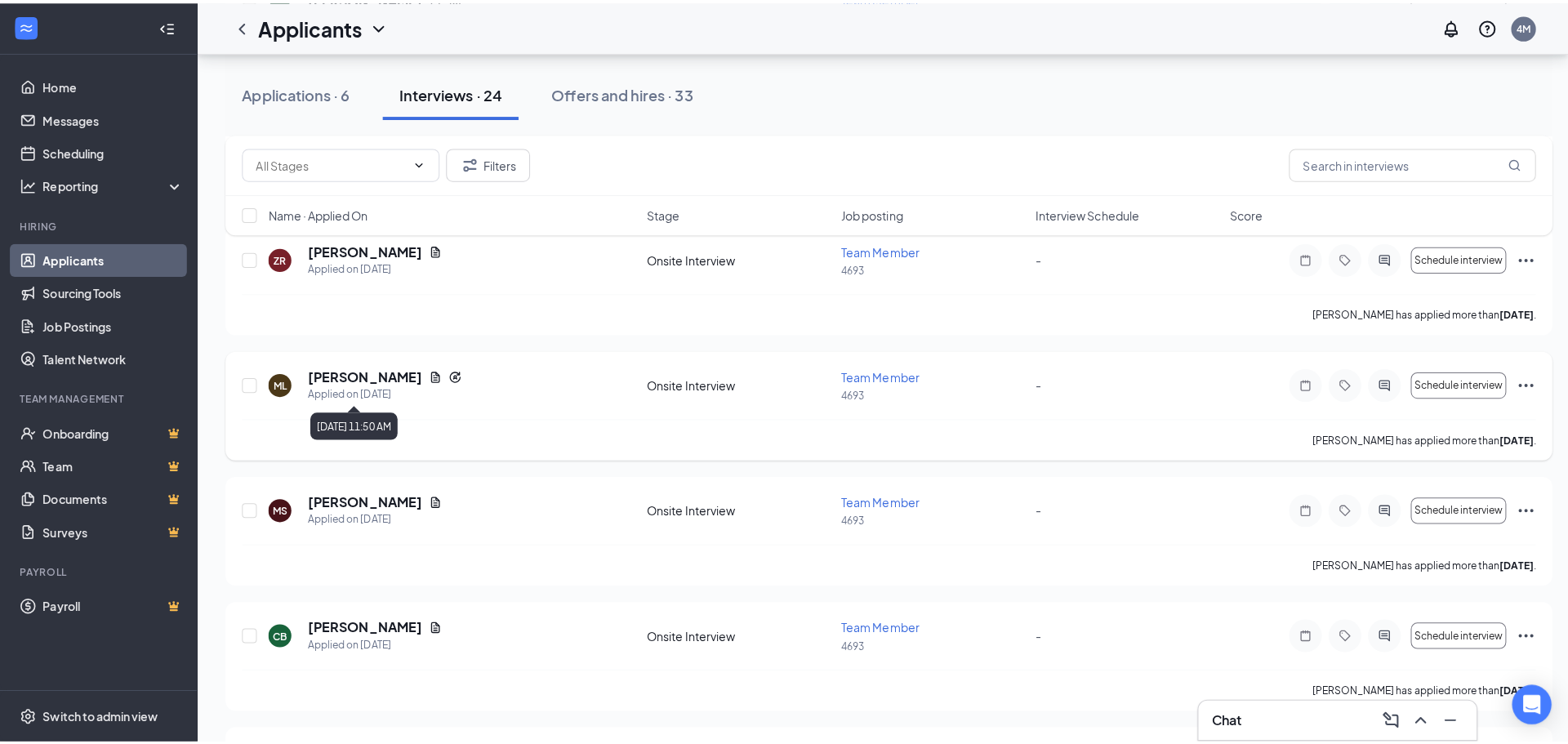
scroll to position [1469, 0]
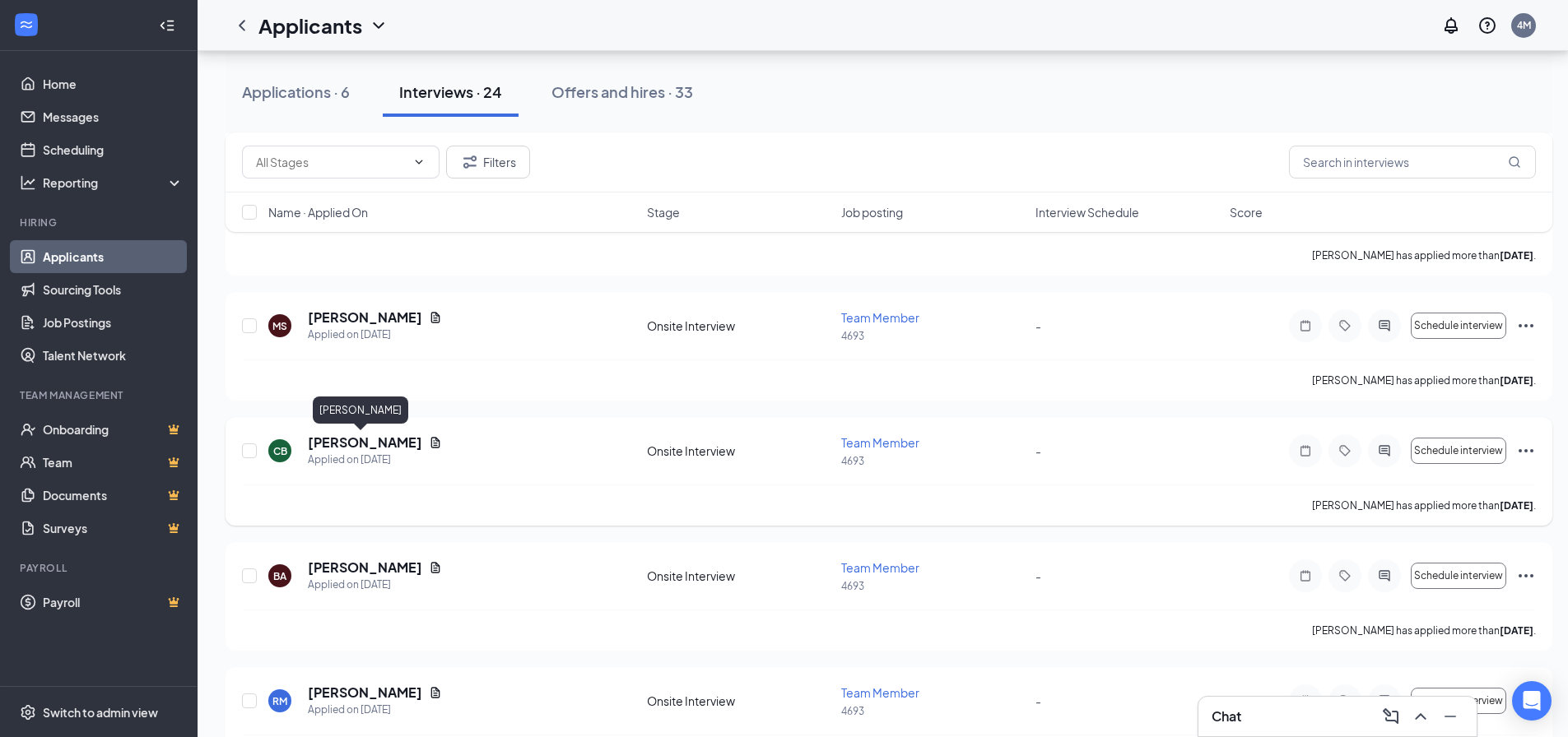
click at [376, 438] on h5 "[PERSON_NAME]" at bounding box center [365, 442] width 115 height 18
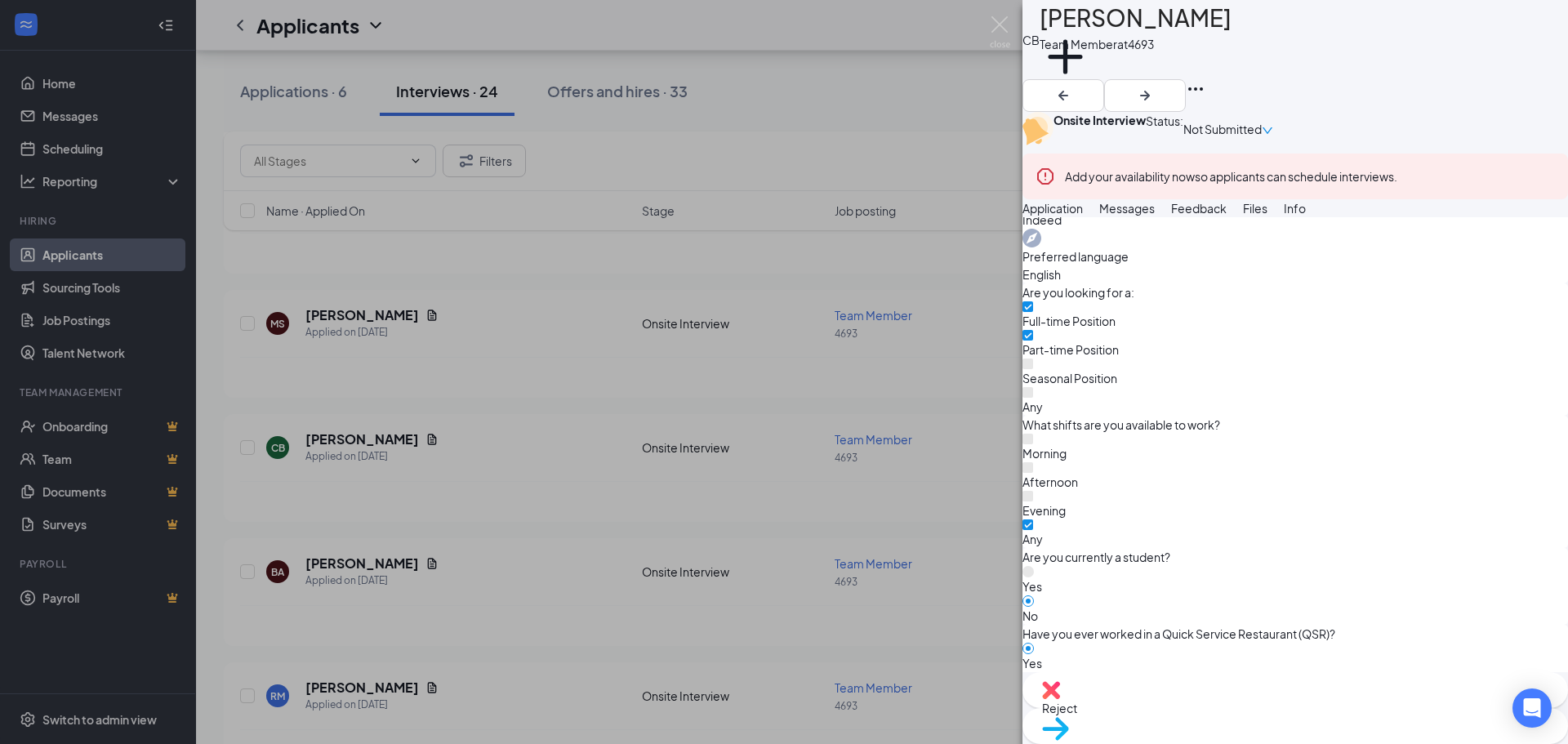
scroll to position [735, 0]
